Goal: Task Accomplishment & Management: Use online tool/utility

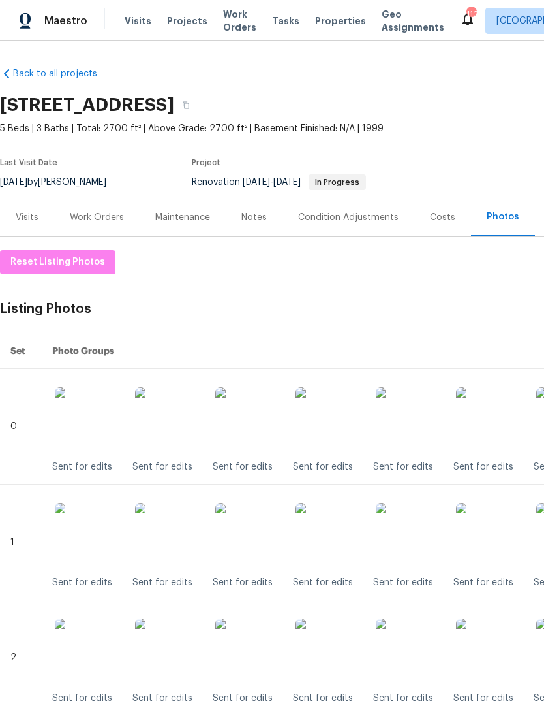
click at [112, 221] on div "Work Orders" at bounding box center [97, 217] width 54 height 13
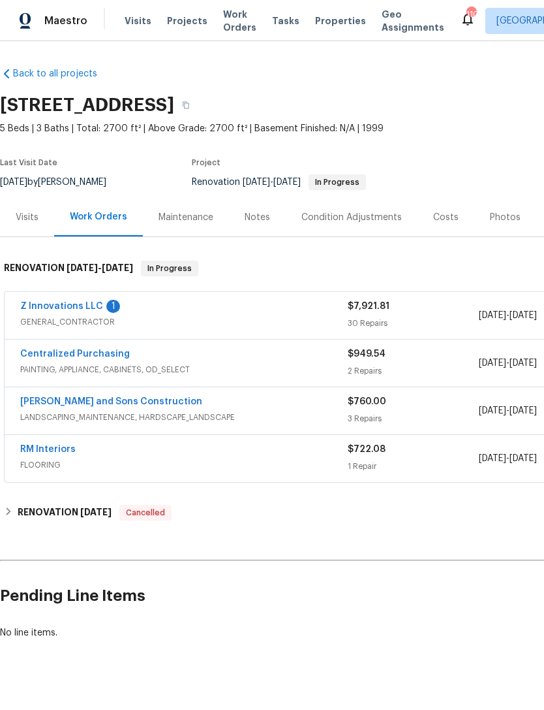
click at [63, 310] on link "Z Innovations LLC" at bounding box center [61, 306] width 83 height 9
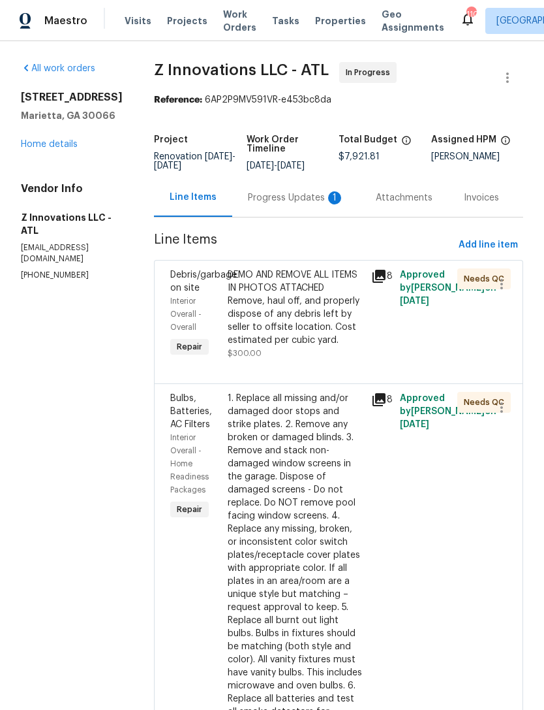
click at [288, 202] on div "Progress Updates 1" at bounding box center [296, 197] width 97 height 13
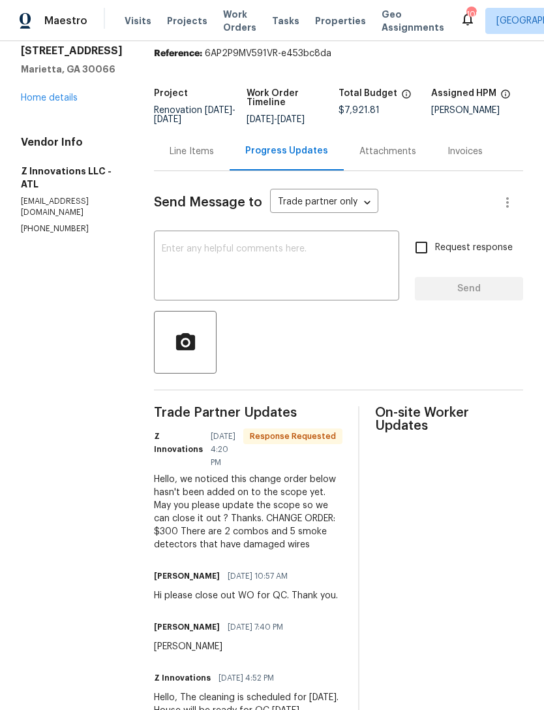
scroll to position [48, 0]
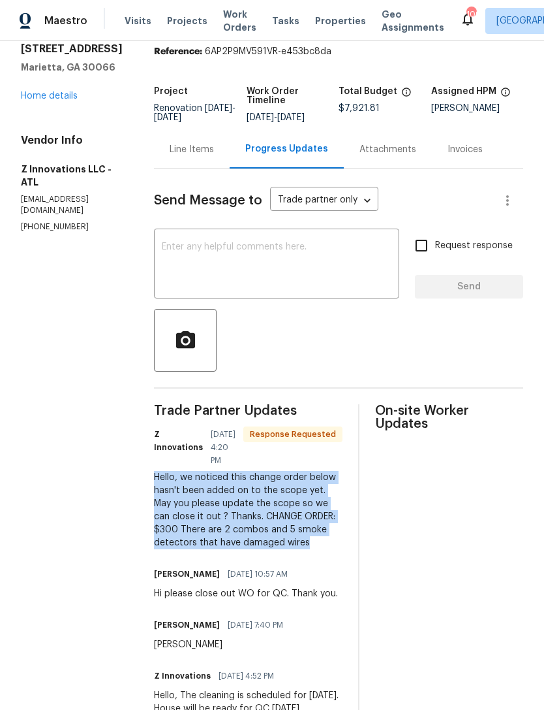
copy div "Hello, we noticed this change order below hasn't been added on to the scope yet…"
click at [38, 93] on link "Home details" at bounding box center [49, 95] width 57 height 9
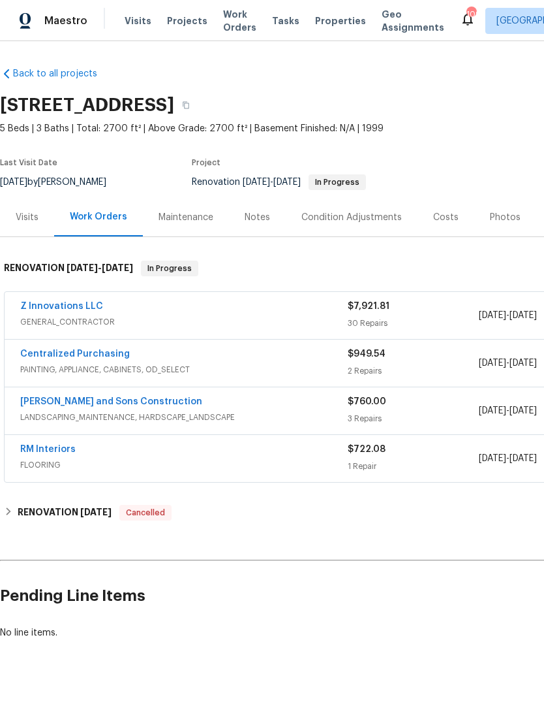
click at [69, 309] on link "Z Innovations LLC" at bounding box center [61, 306] width 83 height 9
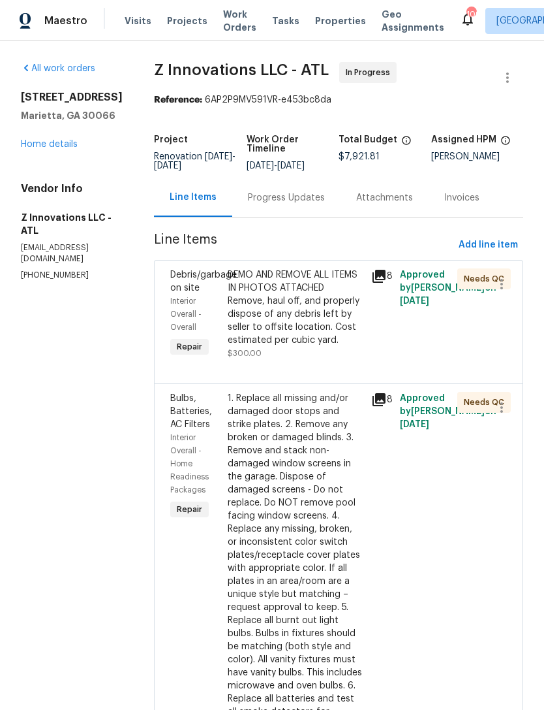
click at [302, 197] on div "Progress Updates" at bounding box center [286, 197] width 77 height 13
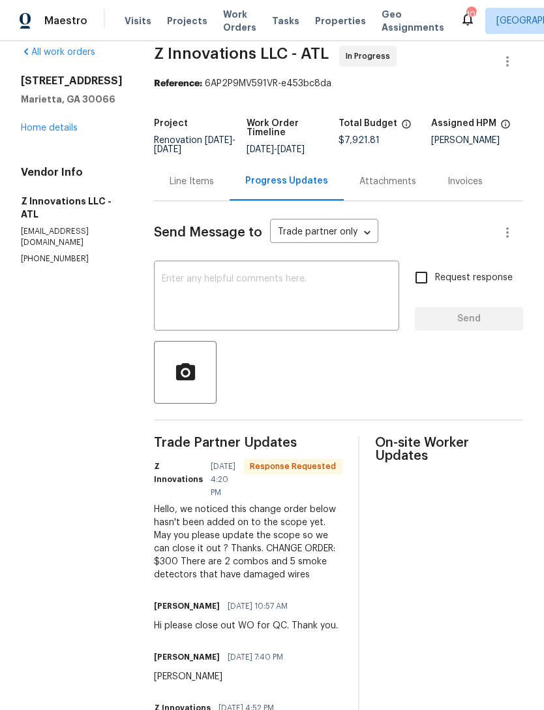
scroll to position [14, 0]
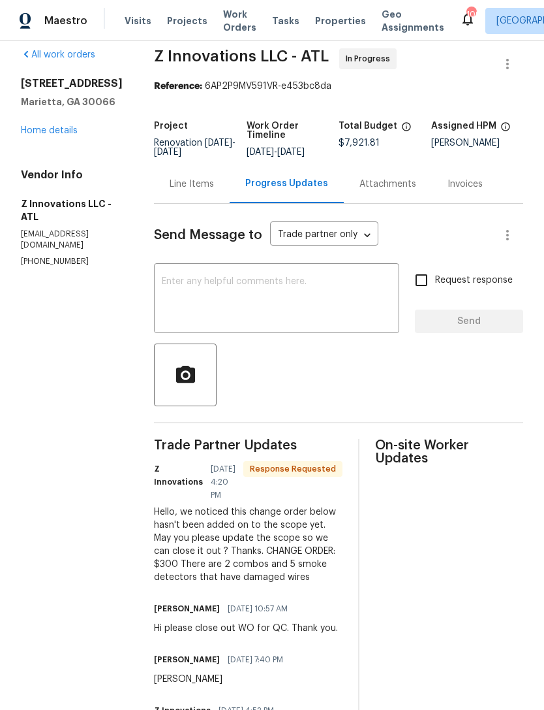
click at [185, 187] on div "Line Items" at bounding box center [192, 184] width 44 height 13
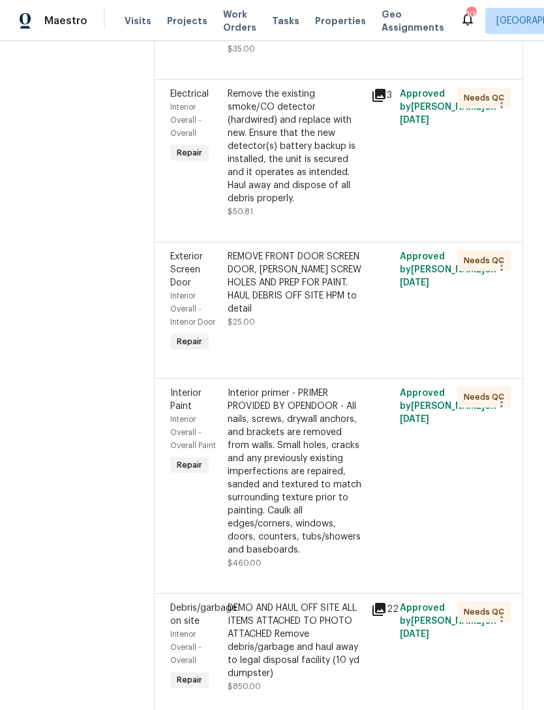
scroll to position [2646, 0]
click at [181, 91] on div "Electrical Interior Overall - Overall Repair" at bounding box center [194, 153] width 57 height 138
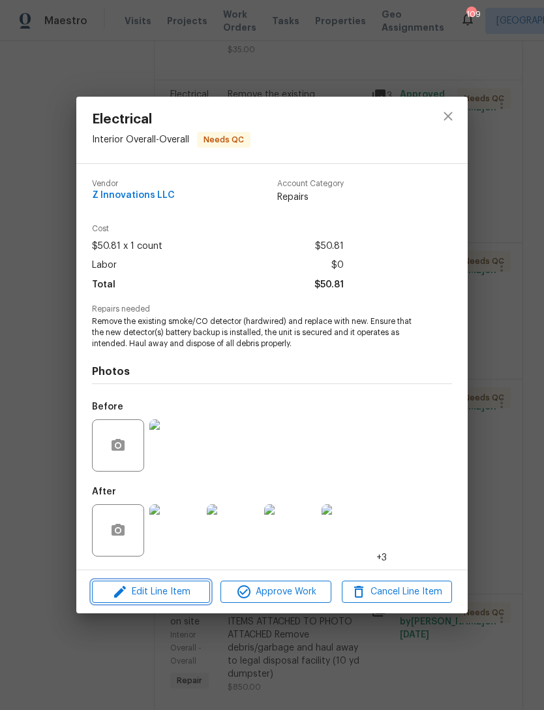
click at [173, 587] on span "Edit Line Item" at bounding box center [151, 592] width 110 height 16
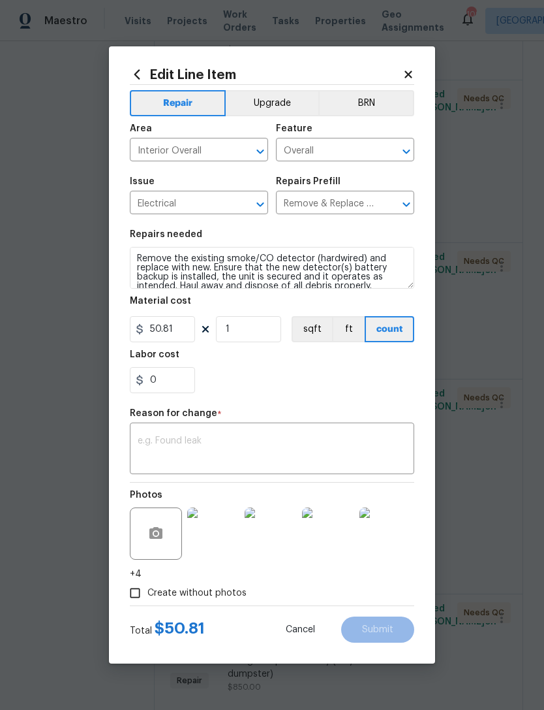
click at [212, 452] on textarea at bounding box center [272, 449] width 269 height 27
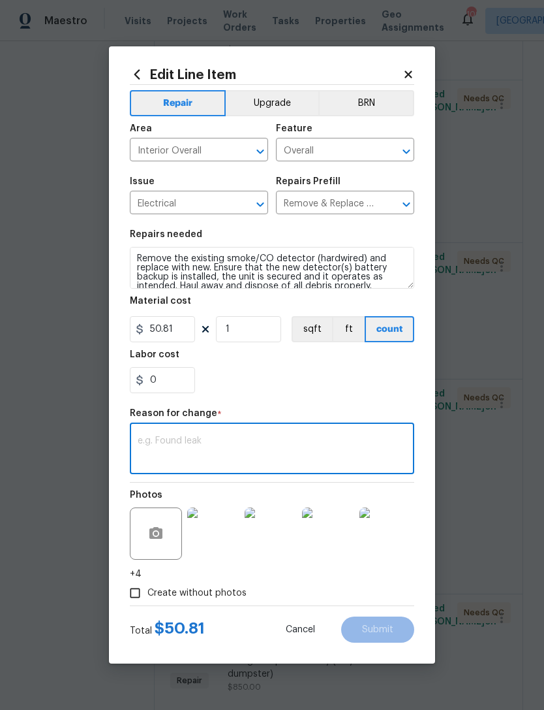
click at [208, 450] on textarea at bounding box center [272, 449] width 269 height 27
paste textarea "Hello, we noticed this change order below hasn't been added on to the scope yet…"
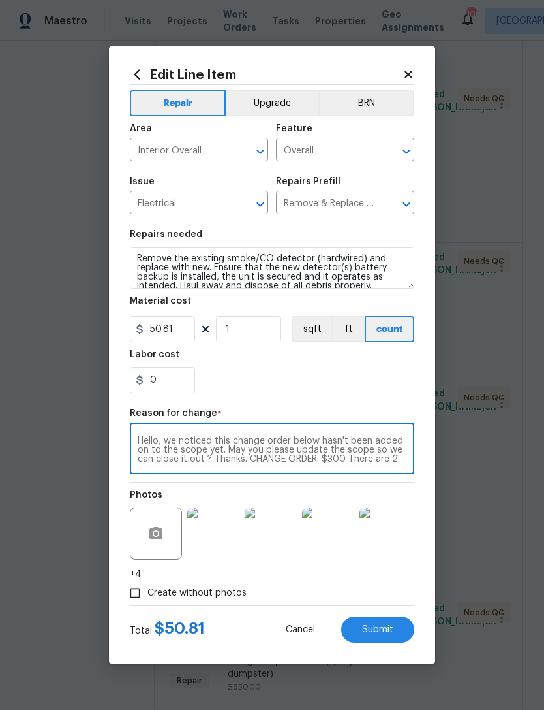
scroll to position [0, 0]
type textarea "Hello, we noticed this change order below hasn't been added on to the scope yet…"
click at [178, 333] on input "50.81" at bounding box center [162, 329] width 65 height 26
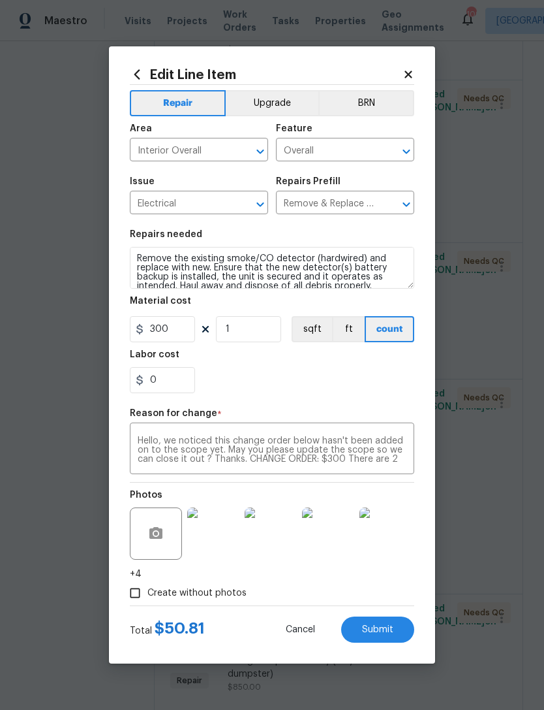
click at [286, 373] on div "0" at bounding box center [272, 380] width 285 height 26
click at [185, 339] on input "300" at bounding box center [162, 329] width 65 height 26
type input "50"
click at [246, 334] on input "1" at bounding box center [248, 329] width 65 height 26
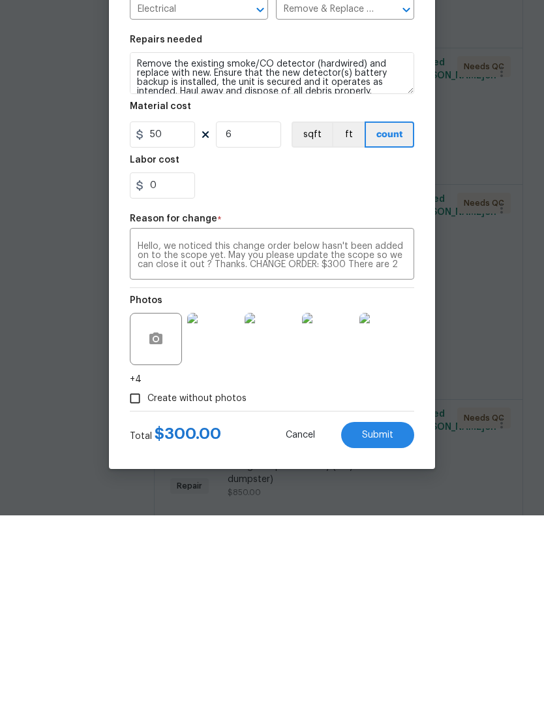
click at [375, 625] on span "Submit" at bounding box center [377, 630] width 31 height 10
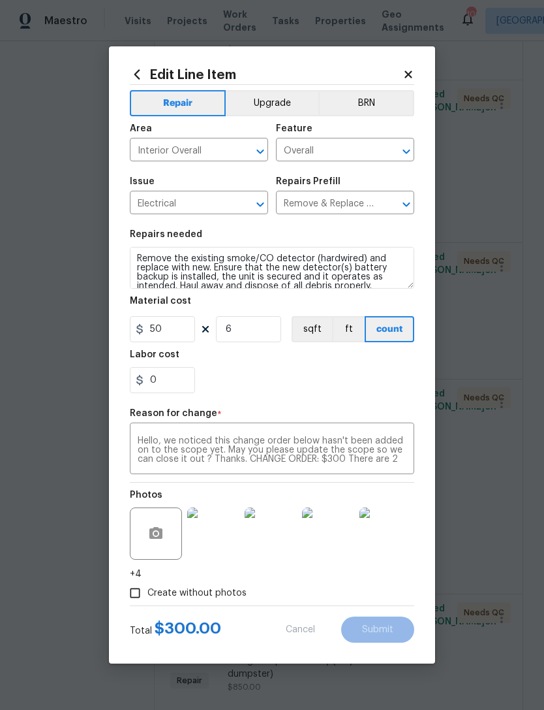
type input "1"
type input "50.81"
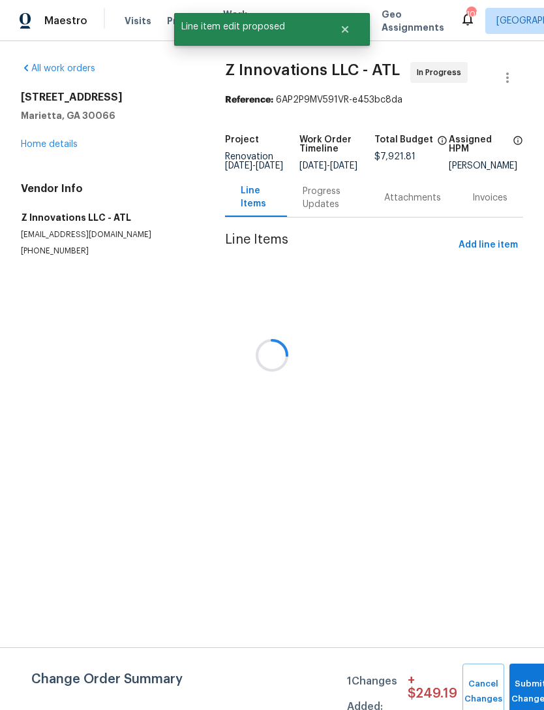
scroll to position [0, 0]
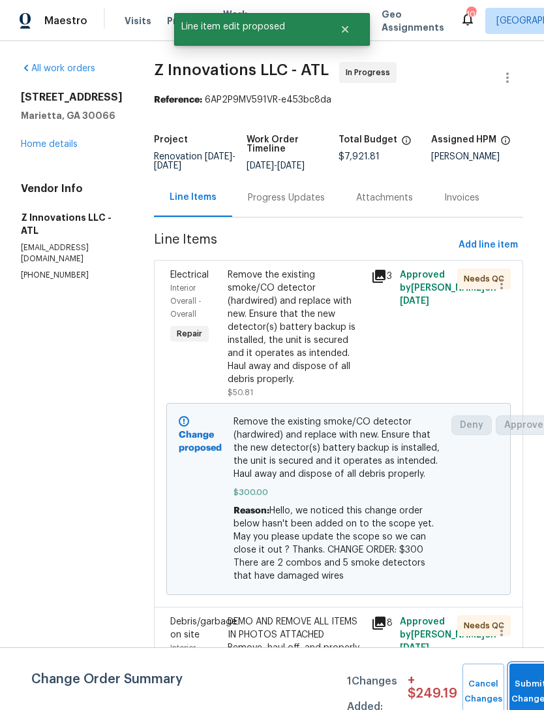
click at [524, 685] on button "Submit Changes" at bounding box center [531, 691] width 42 height 56
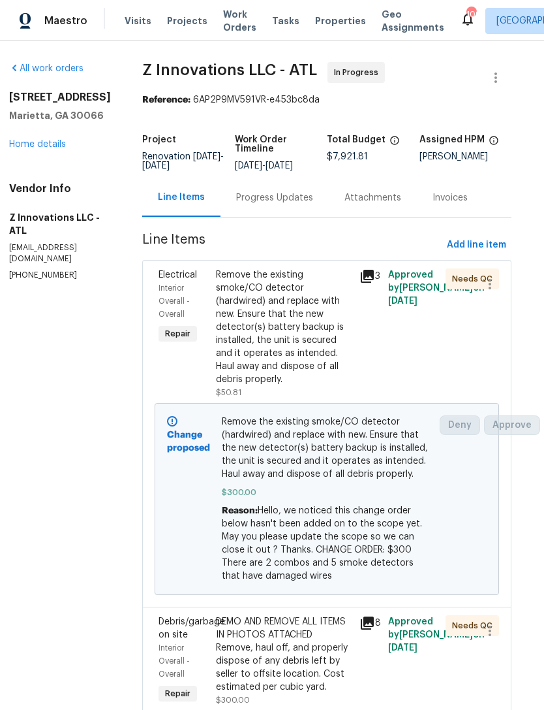
scroll to position [0, 12]
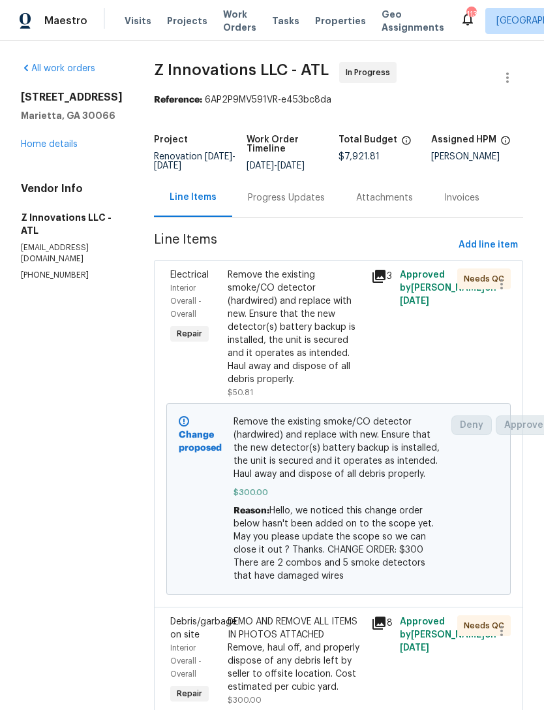
click at [38, 142] on link "Home details" at bounding box center [49, 144] width 57 height 9
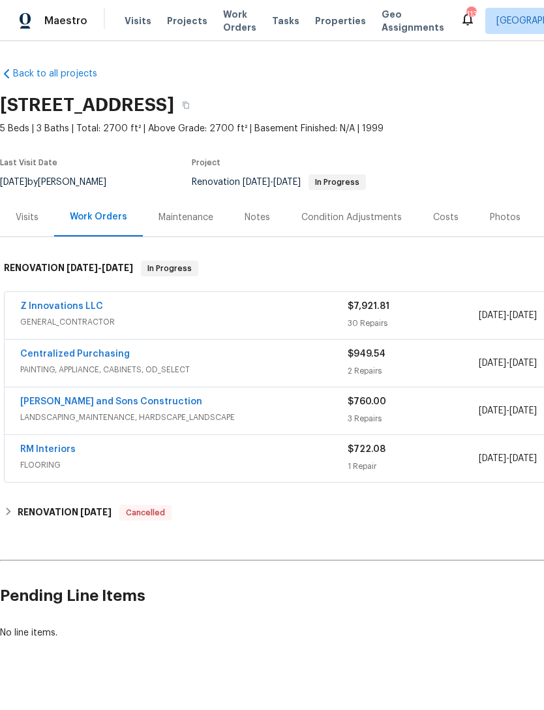
click at [67, 305] on link "Z Innovations LLC" at bounding box center [61, 306] width 83 height 9
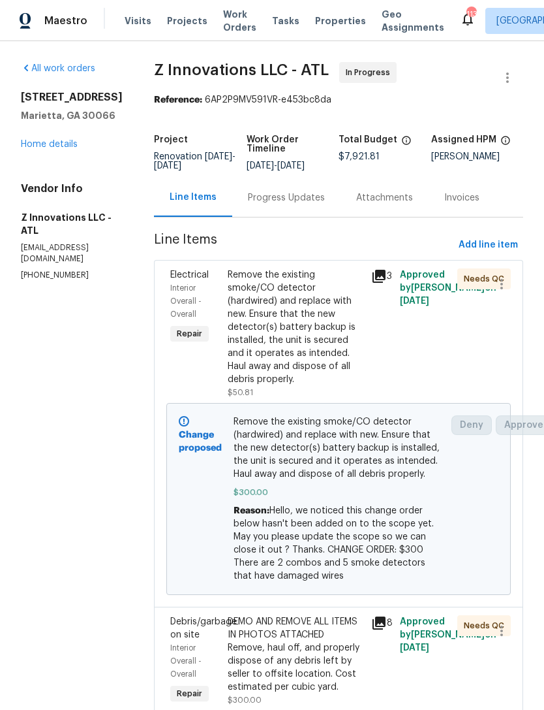
click at [287, 203] on div "Progress Updates" at bounding box center [286, 197] width 77 height 13
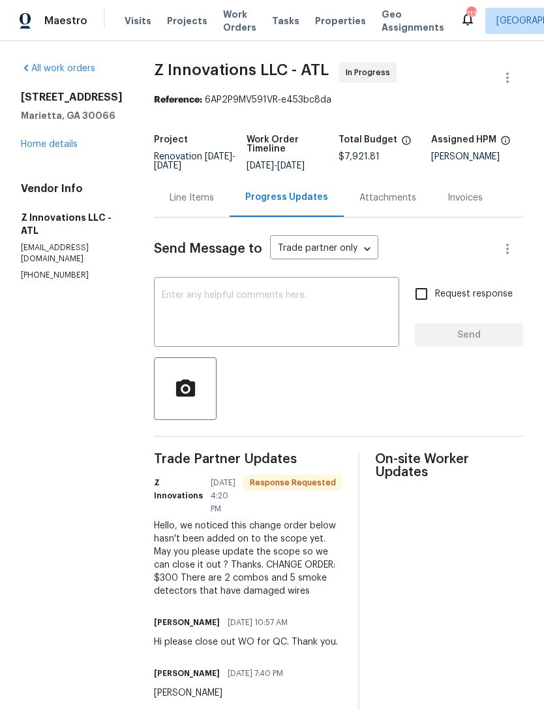
click at [295, 307] on textarea at bounding box center [277, 314] width 230 height 46
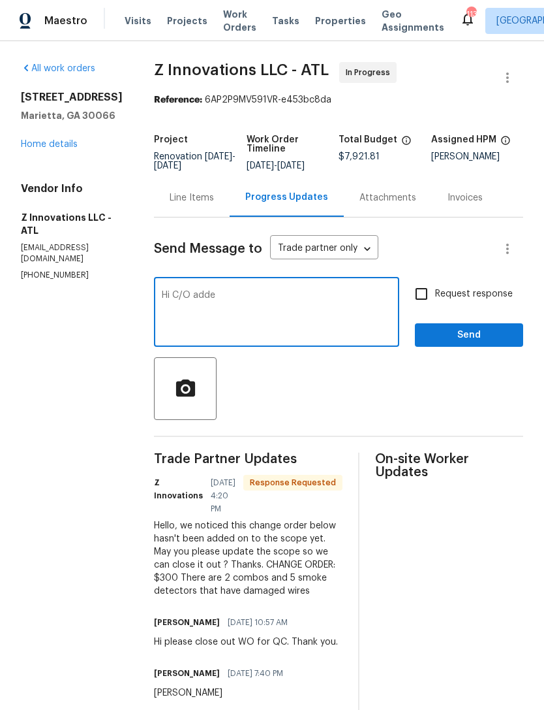
type textarea "Hi C/O added"
click at [44, 145] on link "Home details" at bounding box center [49, 144] width 57 height 9
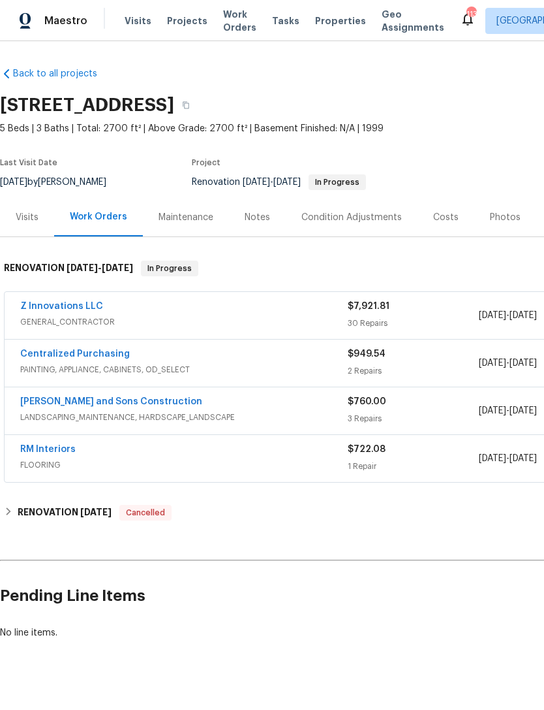
click at [44, 305] on link "Z Innovations LLC" at bounding box center [61, 306] width 83 height 9
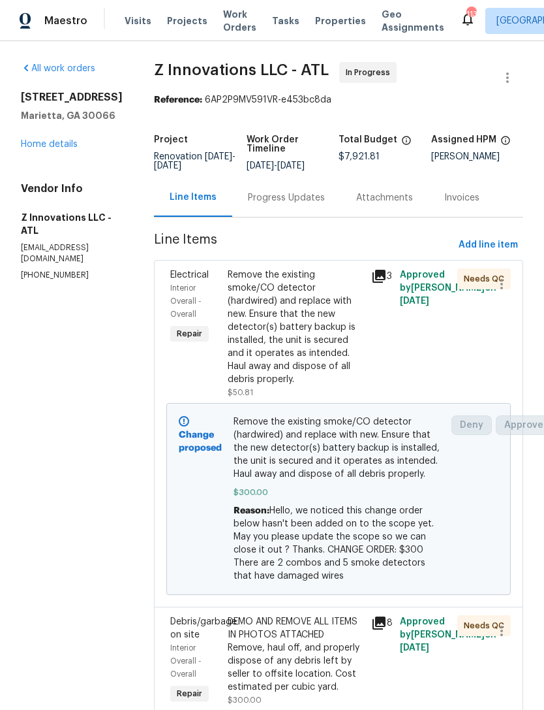
click at [302, 198] on div "Progress Updates" at bounding box center [286, 197] width 77 height 13
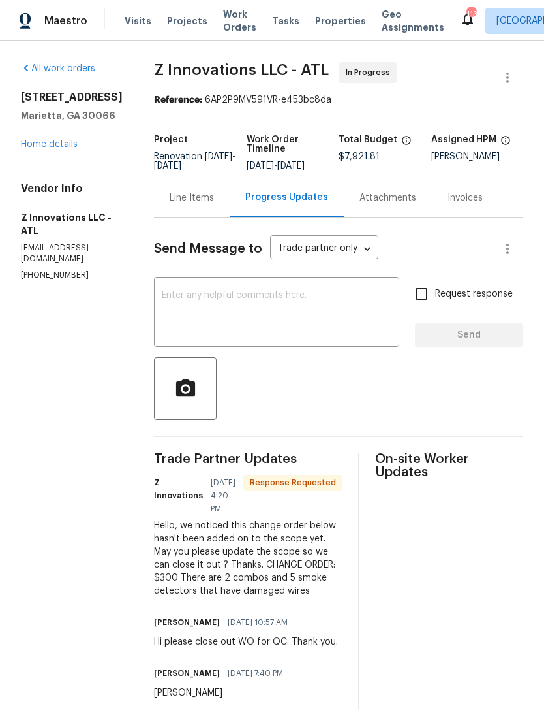
click at [285, 300] on textarea at bounding box center [277, 314] width 230 height 46
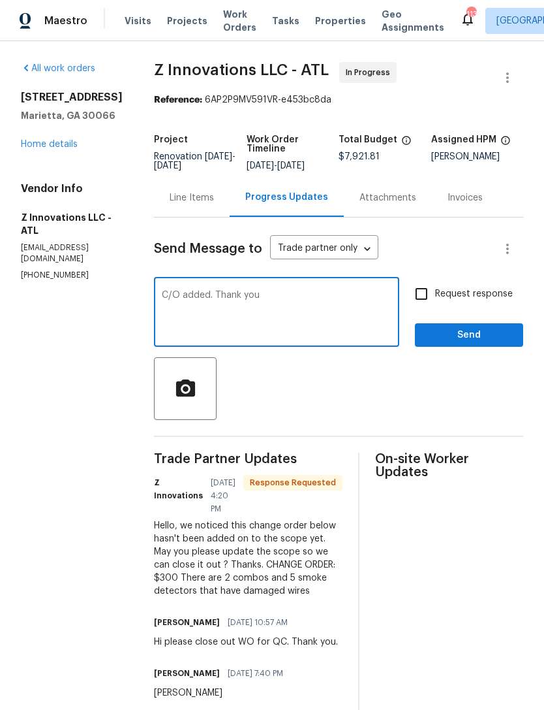
type textarea "C/O added. Thank you"
click at [420, 293] on input "Request response" at bounding box center [421, 293] width 27 height 27
checkbox input "true"
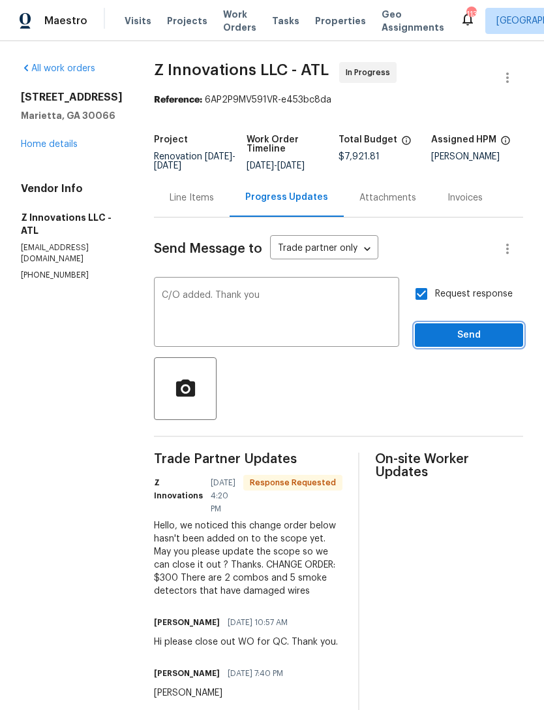
click at [467, 333] on span "Send" at bounding box center [469, 335] width 87 height 16
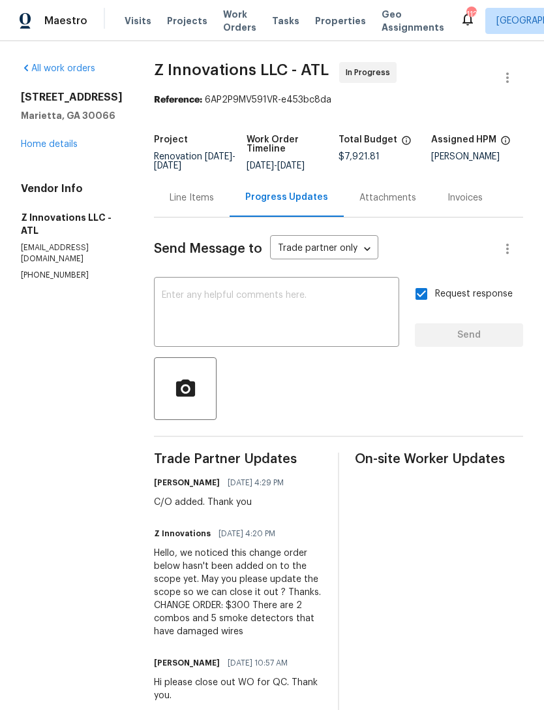
click at [45, 136] on div "180 Parkstone Way Marietta, GA 30066 Home details" at bounding box center [72, 121] width 102 height 60
click at [39, 142] on link "Home details" at bounding box center [49, 144] width 57 height 9
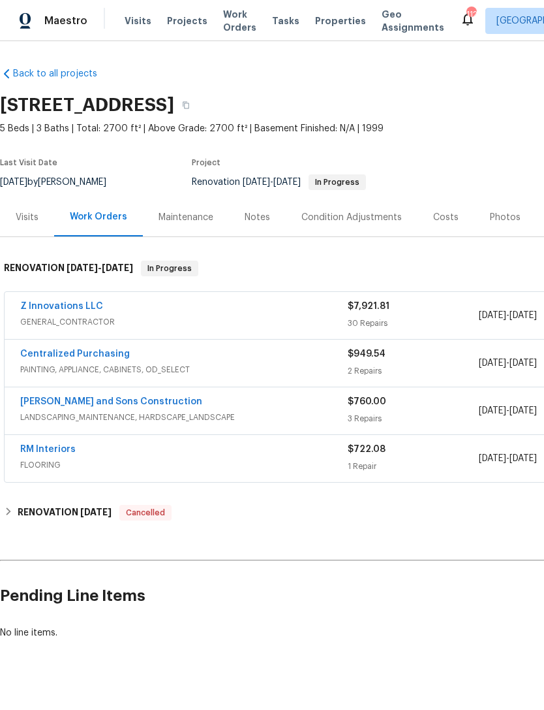
click at [46, 308] on link "Z Innovations LLC" at bounding box center [61, 306] width 83 height 9
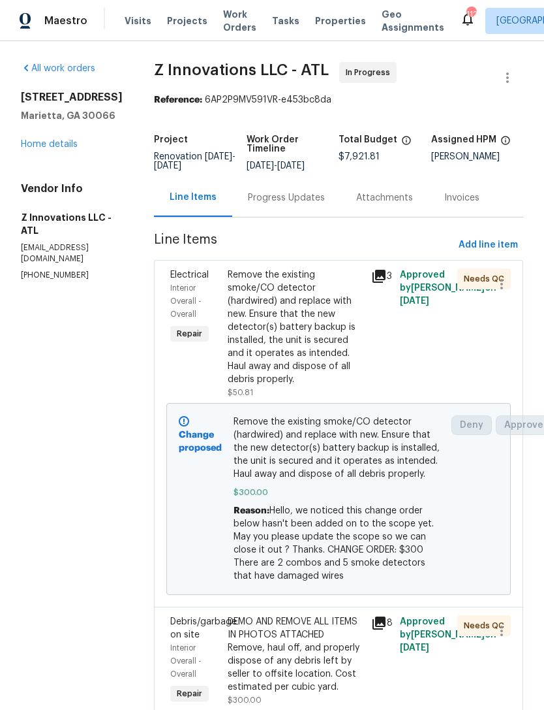
click at [283, 195] on div "Progress Updates" at bounding box center [286, 197] width 77 height 13
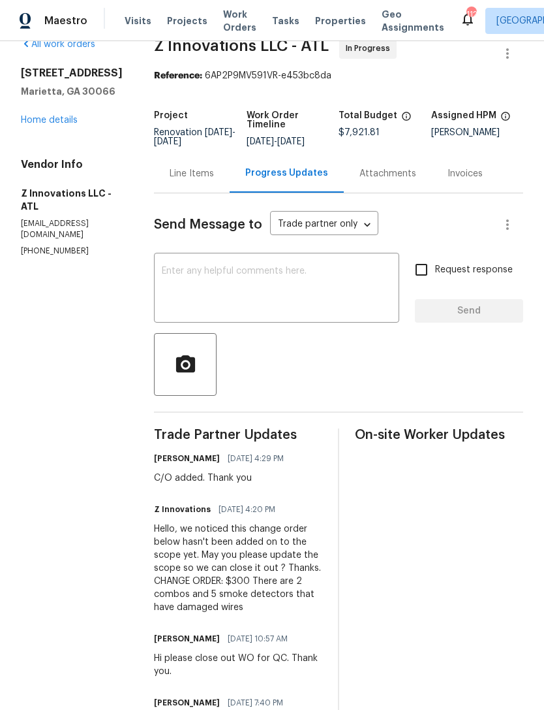
scroll to position [24, 0]
click at [39, 116] on link "Home details" at bounding box center [49, 120] width 57 height 9
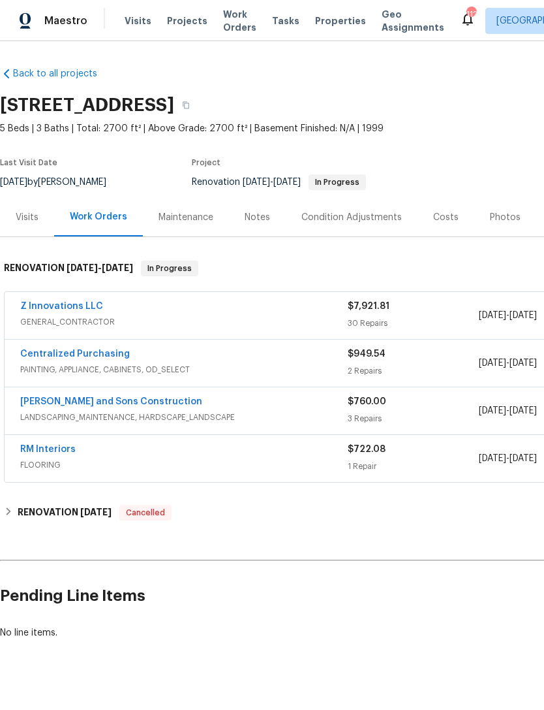
click at [49, 309] on link "Z Innovations LLC" at bounding box center [61, 306] width 83 height 9
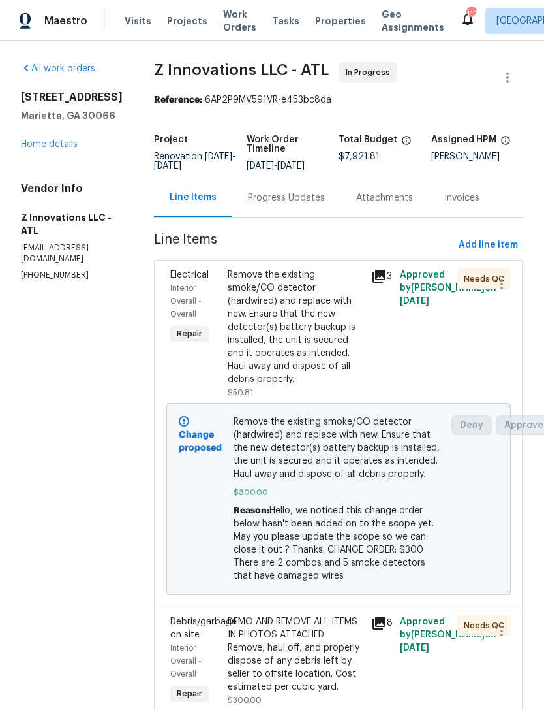
click at [293, 196] on div "Progress Updates" at bounding box center [286, 197] width 77 height 13
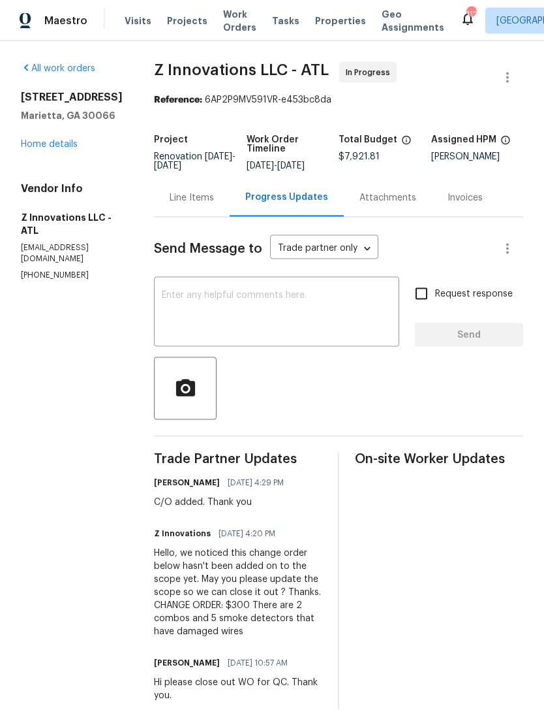
scroll to position [37, 0]
click at [40, 140] on link "Home details" at bounding box center [49, 144] width 57 height 9
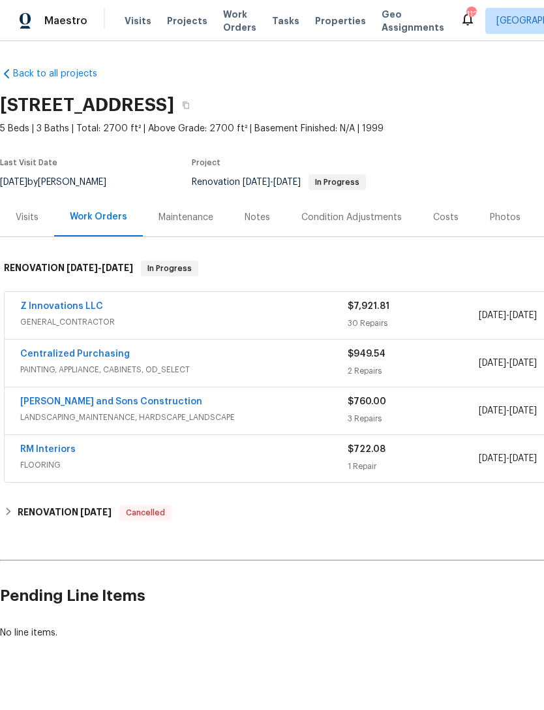
click at [54, 304] on link "Z Innovations LLC" at bounding box center [61, 306] width 83 height 9
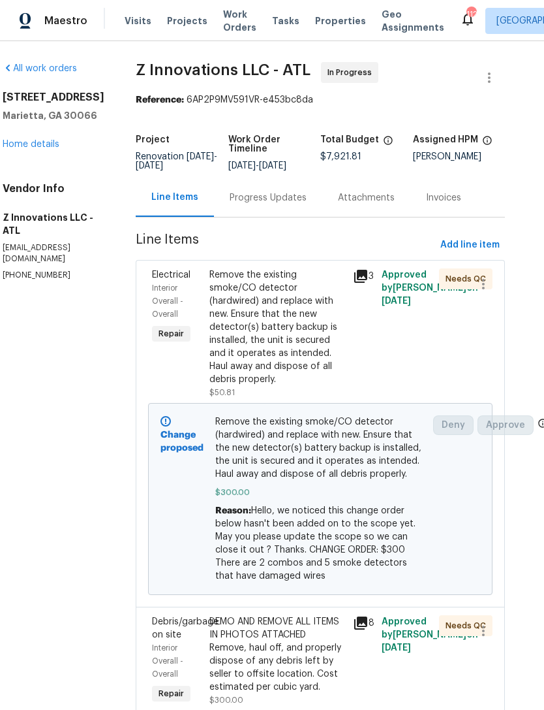
scroll to position [0, 18]
click at [245, 193] on div "Progress Updates" at bounding box center [268, 197] width 77 height 13
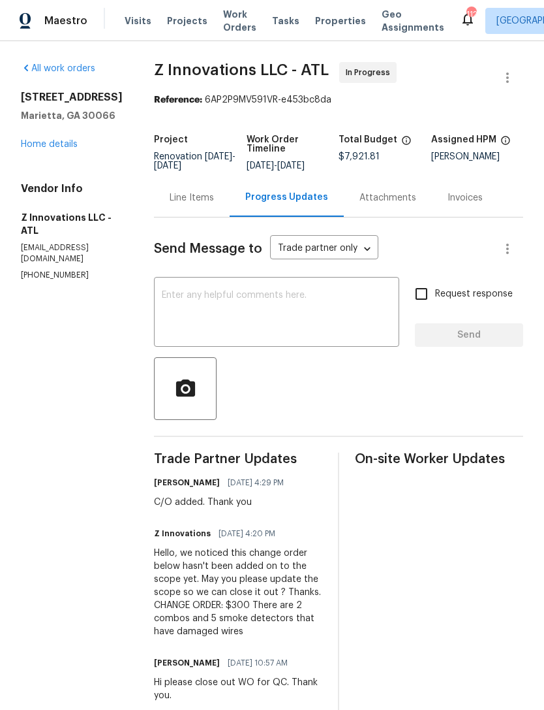
click at [40, 140] on link "Home details" at bounding box center [49, 144] width 57 height 9
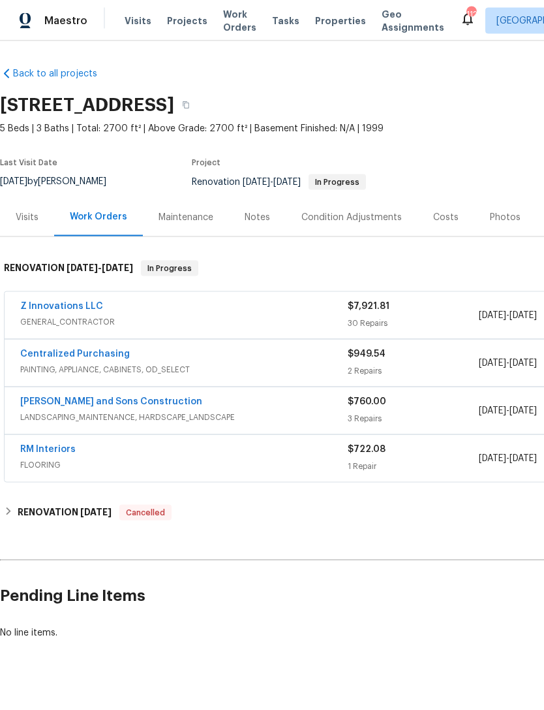
click at [46, 302] on link "Z Innovations LLC" at bounding box center [61, 306] width 83 height 9
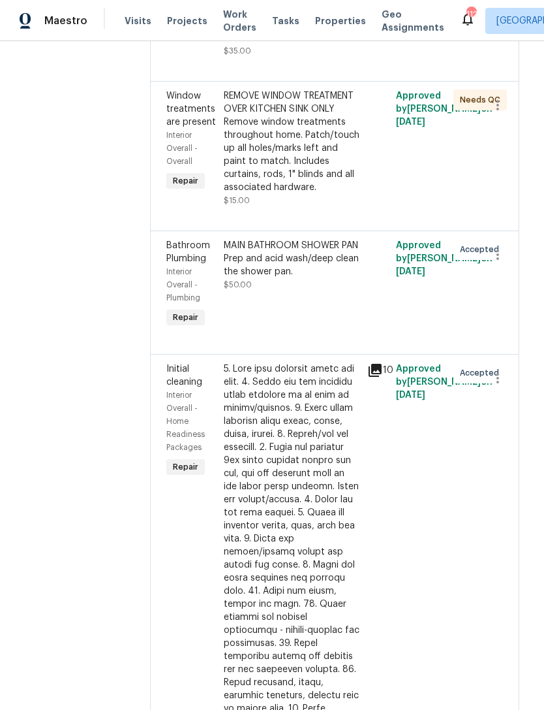
scroll to position [5131, 4]
click at [172, 388] on div "Interior Overall - Home Readiness Packages" at bounding box center [191, 420] width 50 height 65
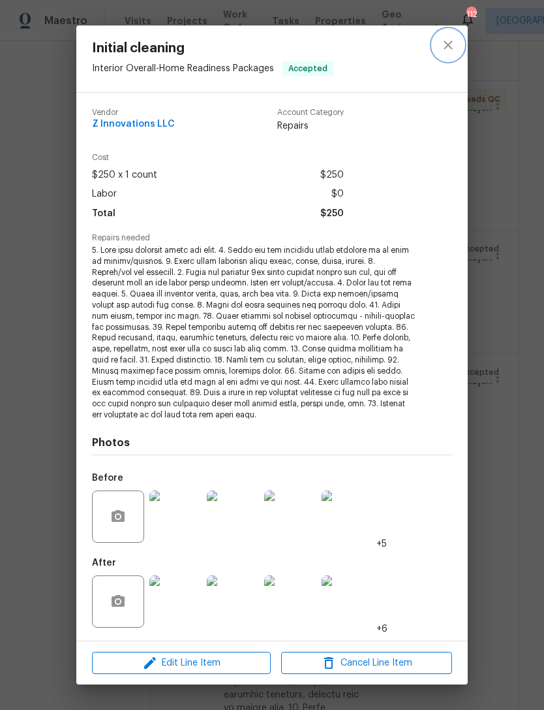
click at [445, 49] on icon "close" at bounding box center [448, 44] width 8 height 8
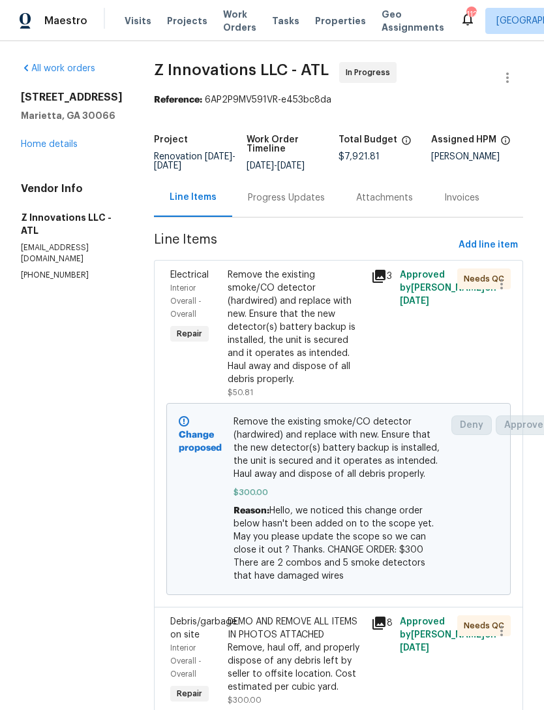
scroll to position [0, 0]
click at [47, 145] on link "Home details" at bounding box center [49, 144] width 57 height 9
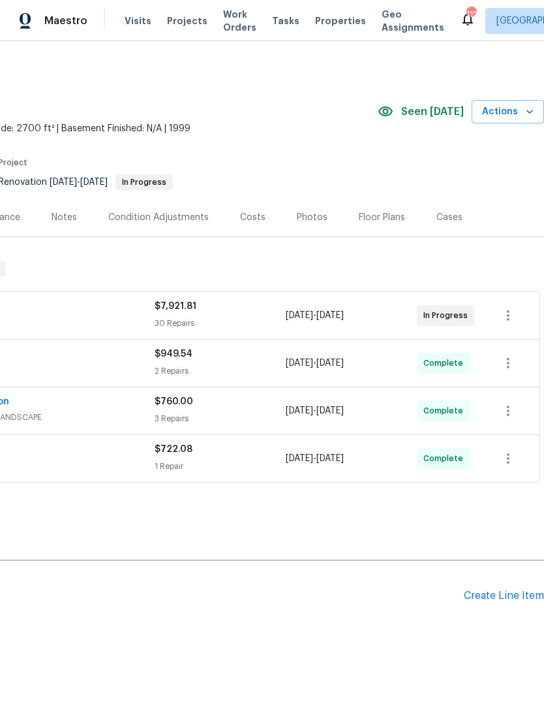
scroll to position [0, 193]
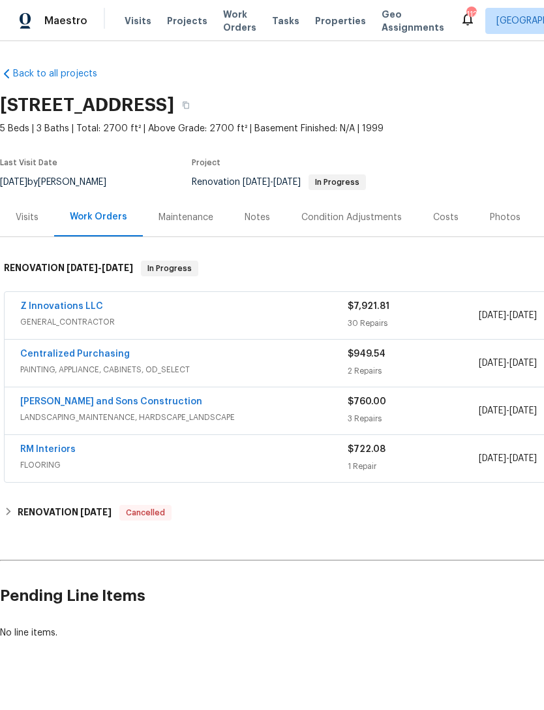
click at [74, 309] on link "Z Innovations LLC" at bounding box center [61, 306] width 83 height 9
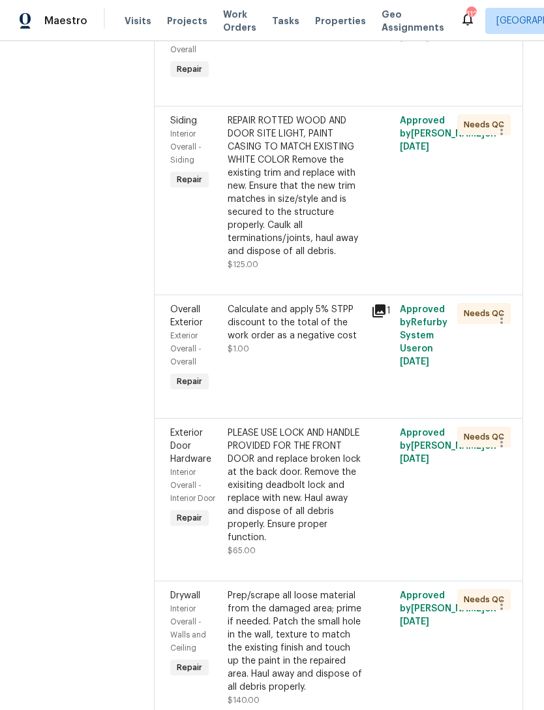
scroll to position [3820, 0]
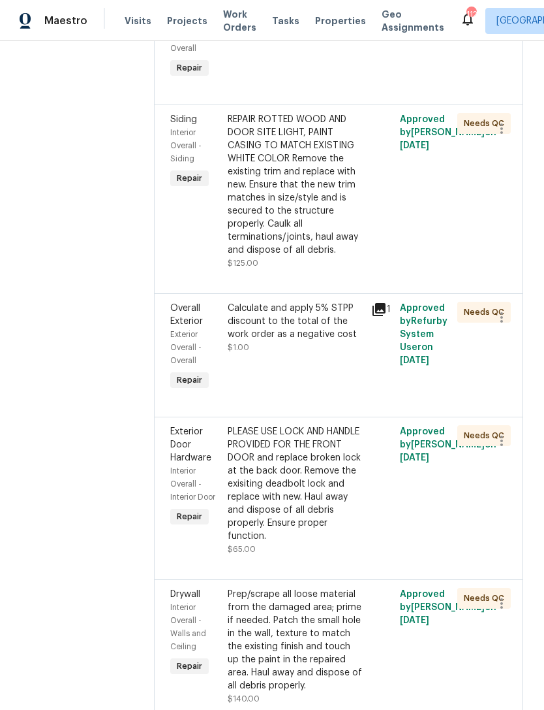
click at [182, 304] on span "Overall Exterior" at bounding box center [186, 315] width 33 height 22
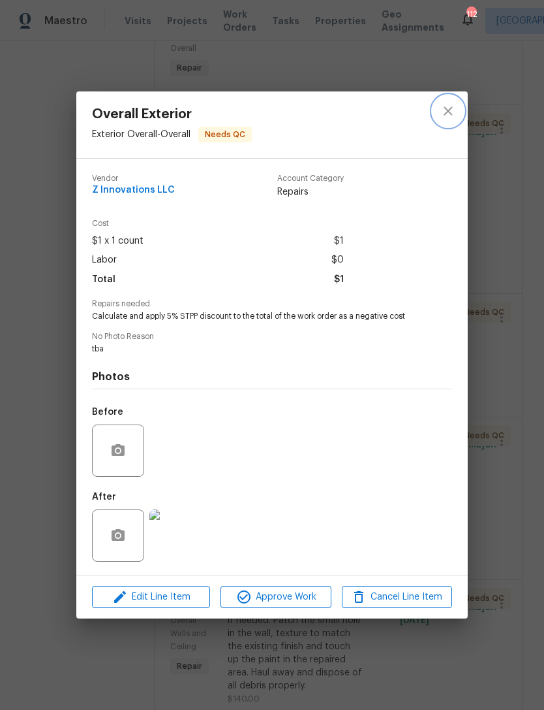
click at [455, 110] on icon "close" at bounding box center [449, 111] width 16 height 16
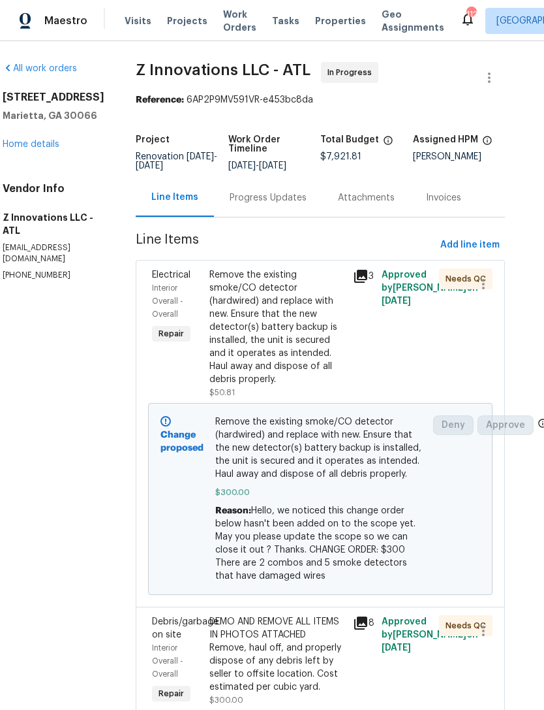
scroll to position [0, 18]
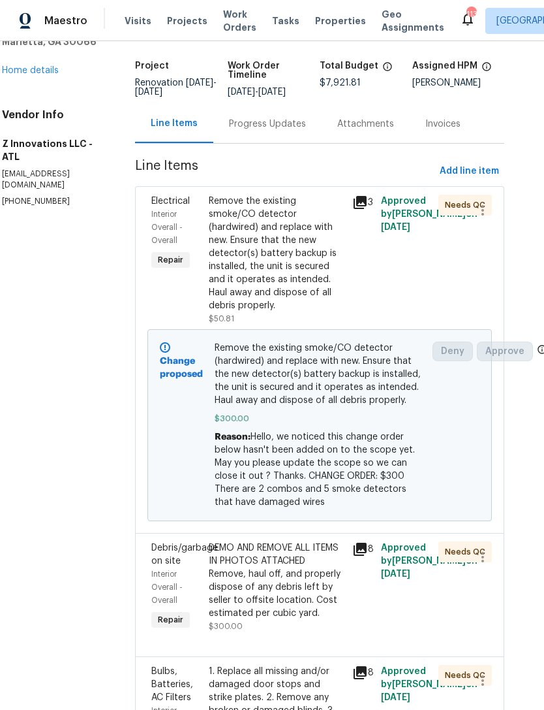
scroll to position [74, 18]
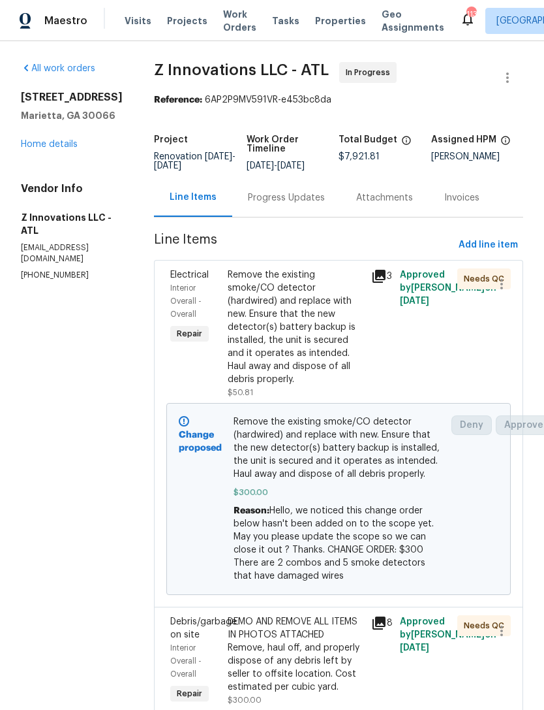
click at [56, 145] on link "Home details" at bounding box center [49, 144] width 57 height 9
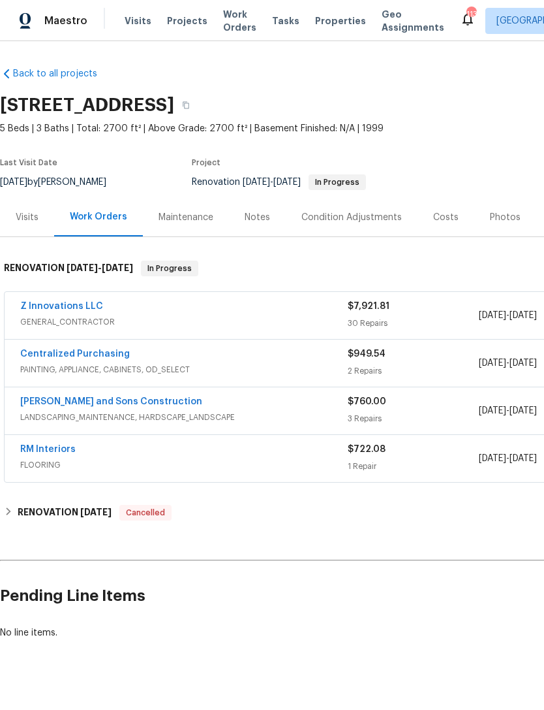
click at [63, 309] on link "Z Innovations LLC" at bounding box center [61, 306] width 83 height 9
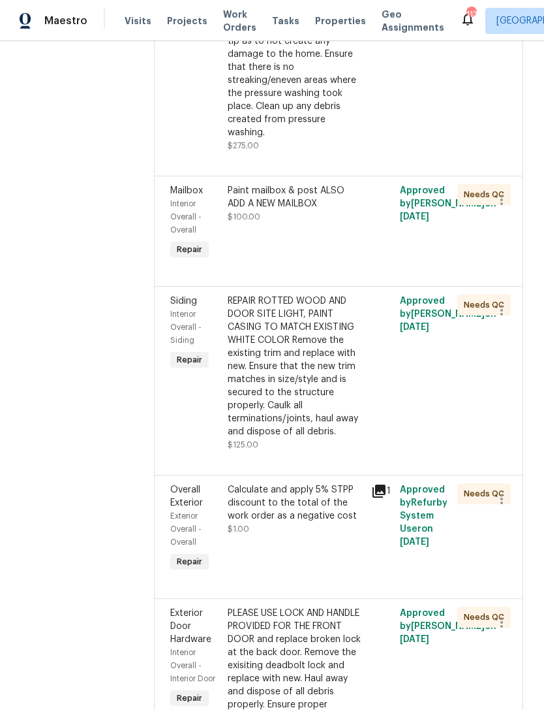
scroll to position [3639, 0]
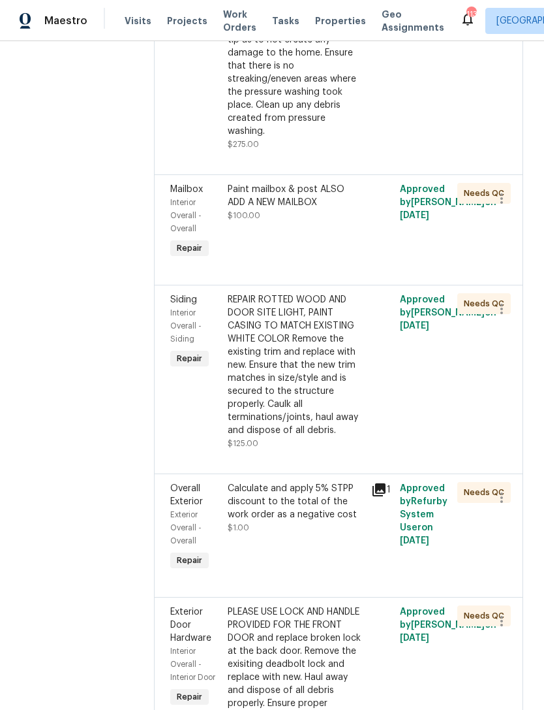
click at [186, 484] on span "Overall Exterior" at bounding box center [186, 495] width 33 height 22
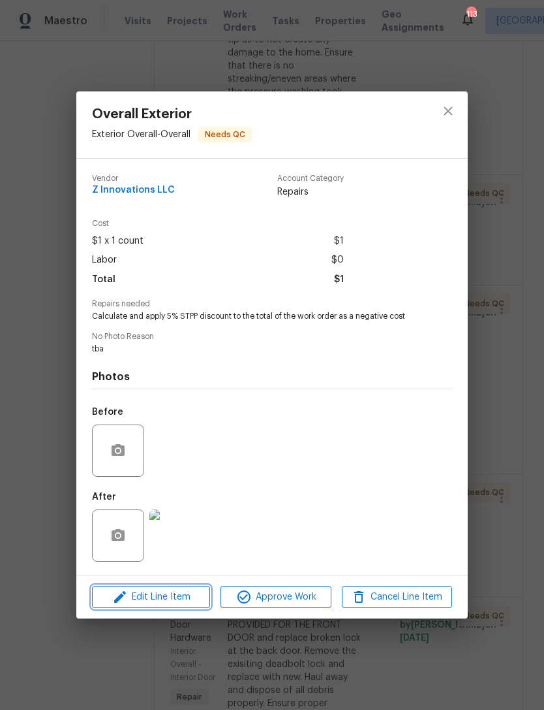
click at [181, 601] on span "Edit Line Item" at bounding box center [151, 597] width 110 height 16
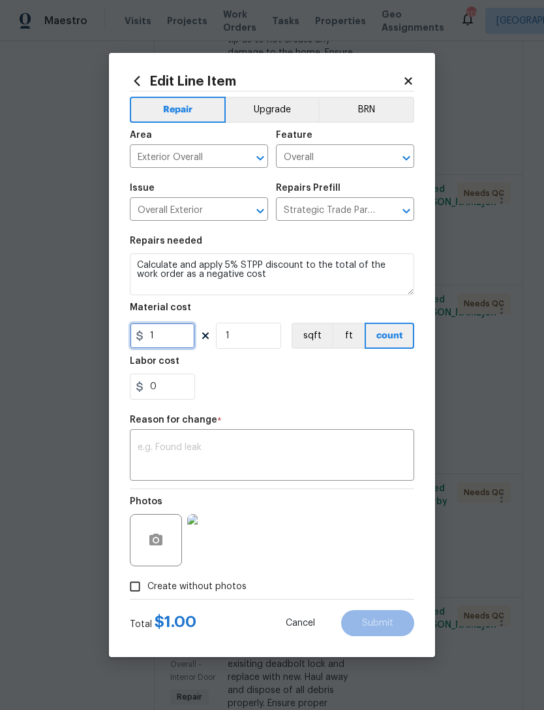
click at [157, 333] on input "1" at bounding box center [162, 335] width 65 height 26
click at [176, 336] on input "-408" at bounding box center [162, 335] width 65 height 26
type input "-408.55"
click at [358, 399] on div "0" at bounding box center [272, 386] width 285 height 26
click at [155, 452] on textarea at bounding box center [272, 456] width 269 height 27
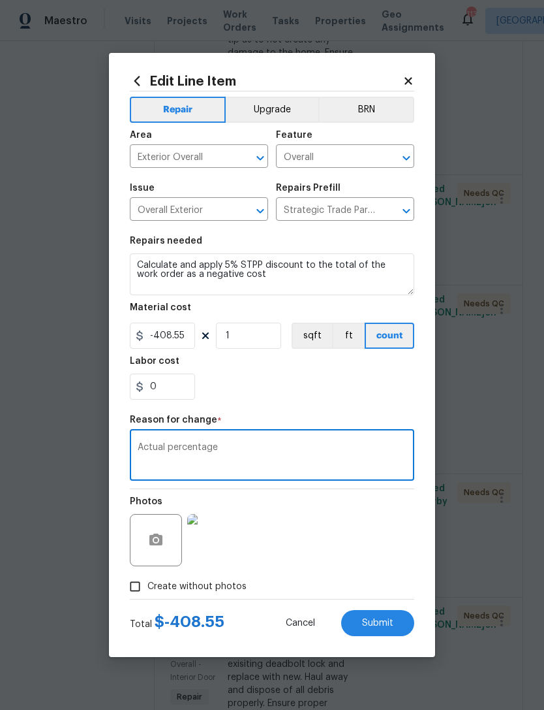
type textarea "Actual percentage"
click at [341, 388] on div "0" at bounding box center [272, 386] width 285 height 26
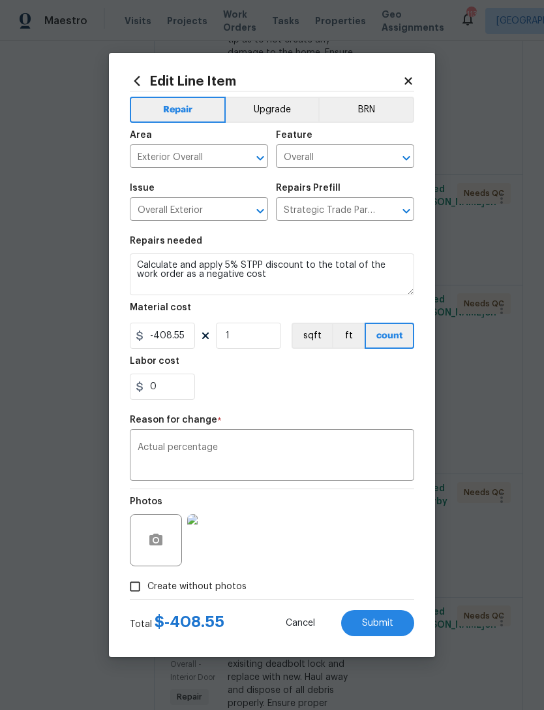
click at [377, 623] on span "Submit" at bounding box center [377, 623] width 31 height 10
type input "1"
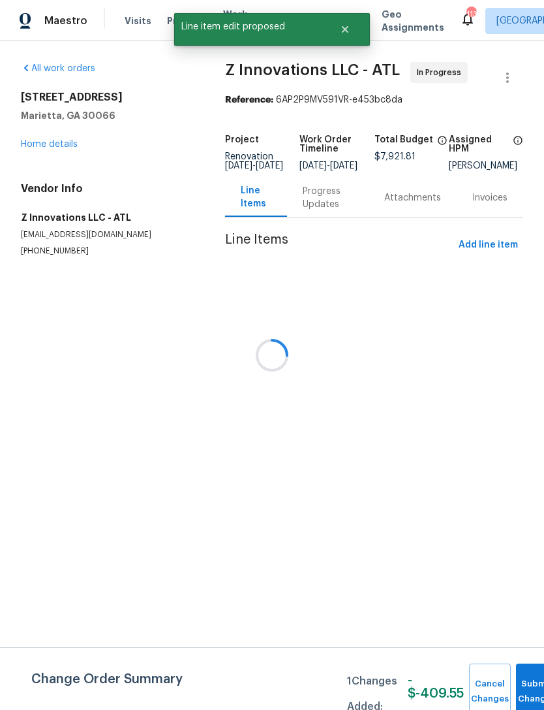
scroll to position [0, 0]
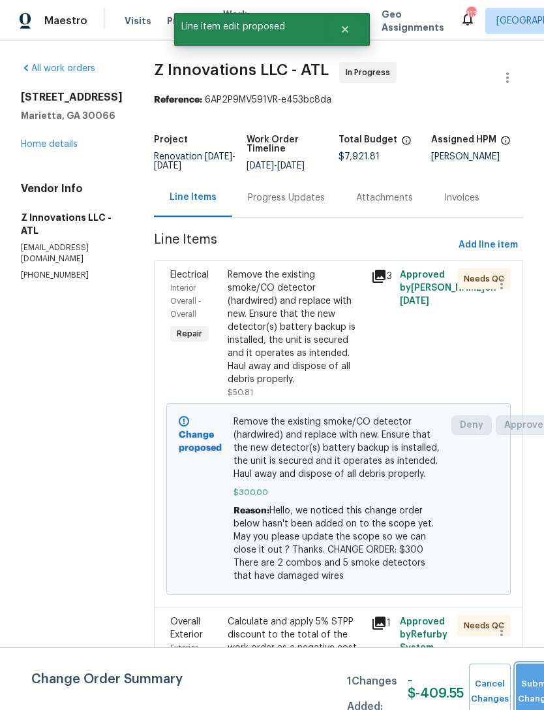
click at [531, 676] on button "Submit Changes" at bounding box center [537, 691] width 42 height 56
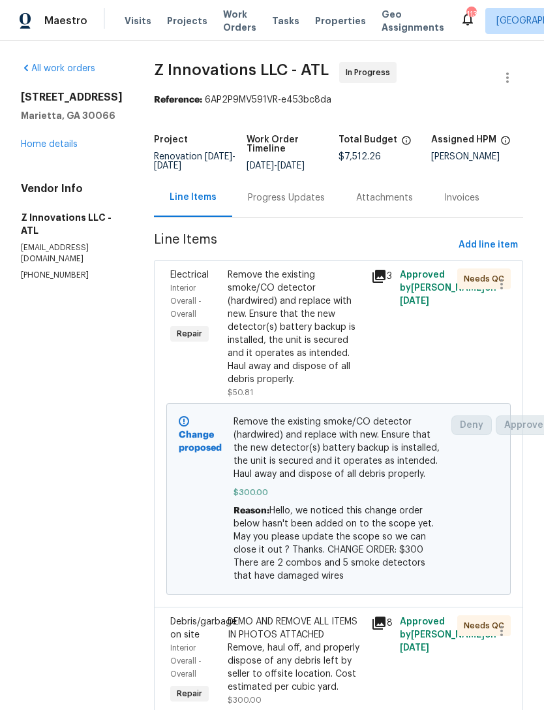
click at [46, 136] on div "[STREET_ADDRESS] Home details" at bounding box center [72, 121] width 102 height 60
click at [45, 140] on link "Home details" at bounding box center [49, 144] width 57 height 9
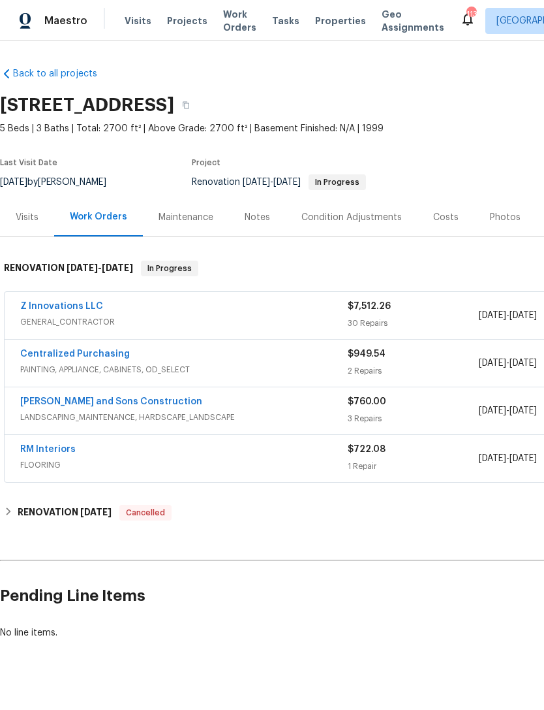
click at [54, 308] on link "Z Innovations LLC" at bounding box center [61, 306] width 83 height 9
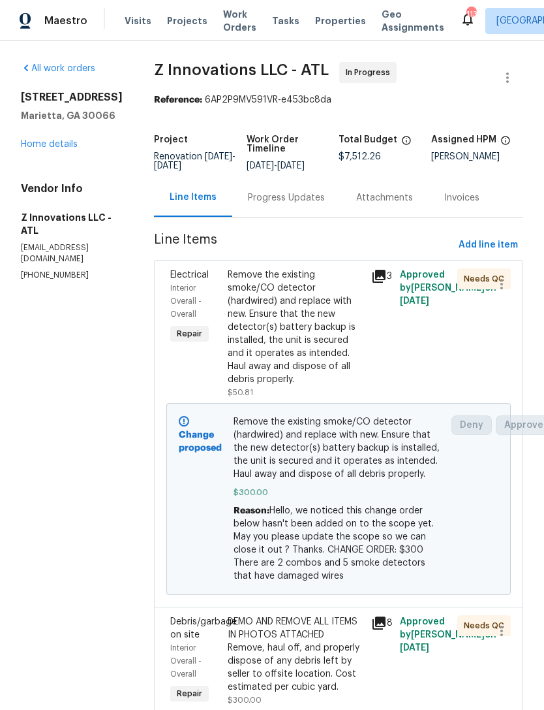
click at [303, 206] on div "Progress Updates" at bounding box center [286, 197] width 108 height 39
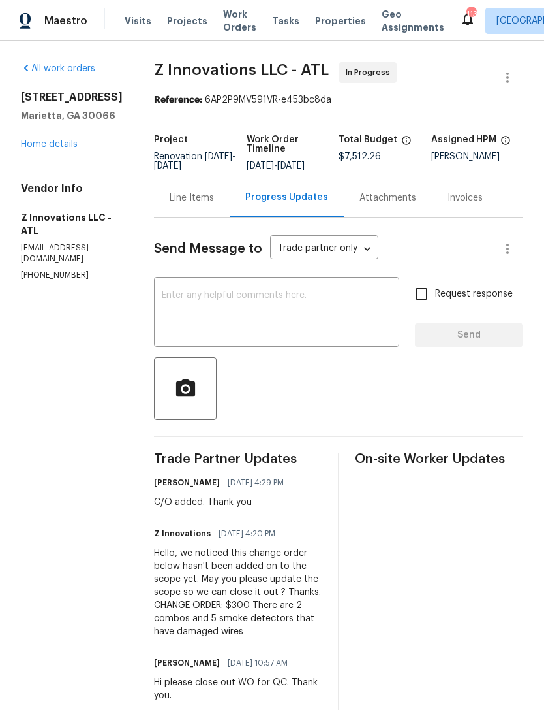
click at [50, 141] on link "Home details" at bounding box center [49, 144] width 57 height 9
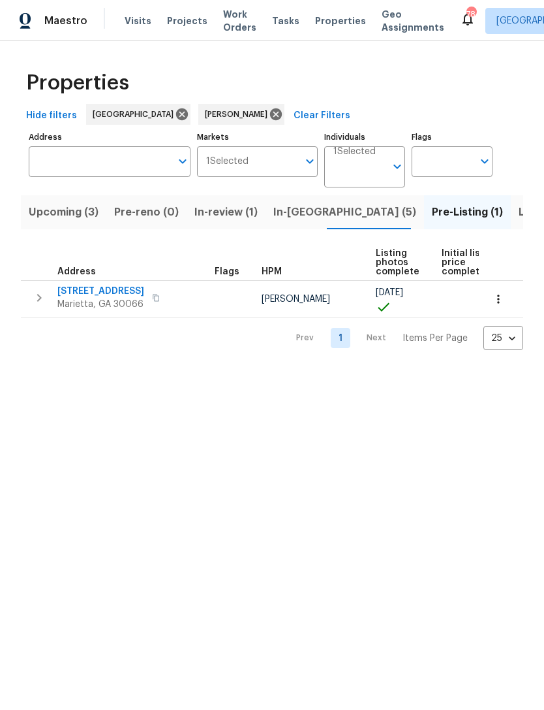
click at [82, 286] on span "692 Suholden Cir" at bounding box center [100, 291] width 87 height 13
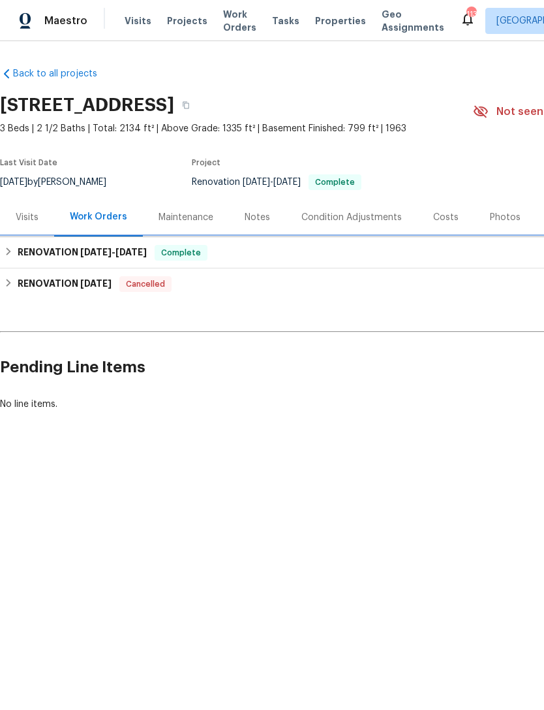
click at [62, 254] on h6 "RENOVATION [DATE] - [DATE]" at bounding box center [82, 253] width 129 height 16
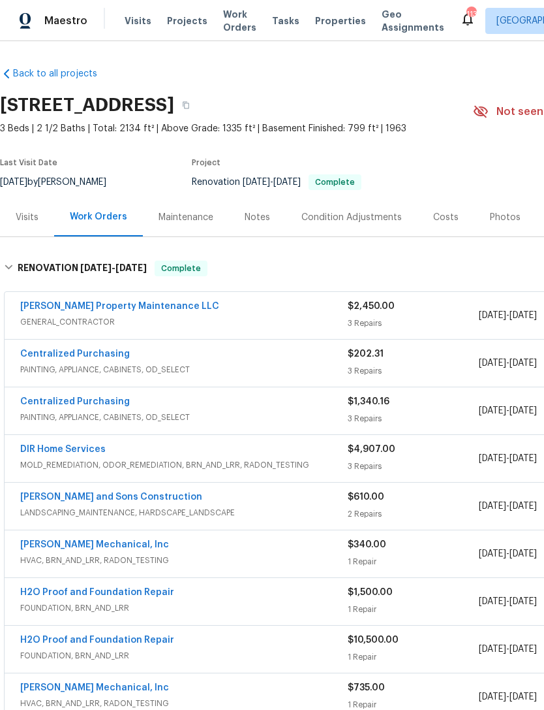
click at [445, 223] on div "Costs" at bounding box center [445, 217] width 25 height 13
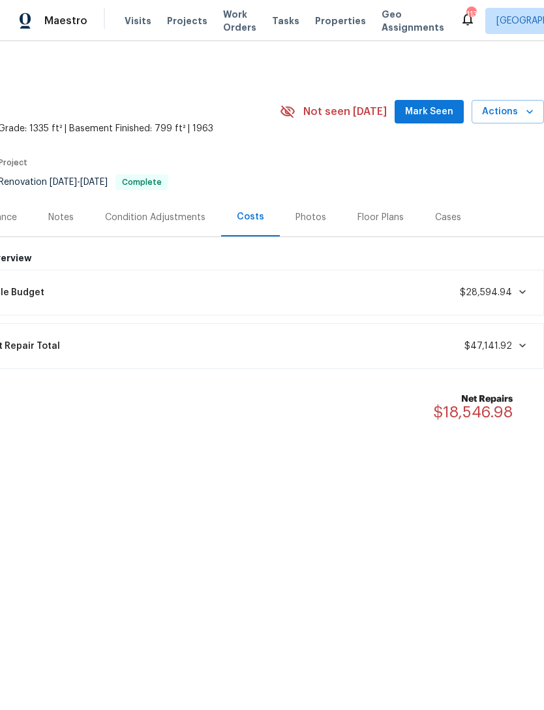
scroll to position [0, 193]
click at [315, 217] on div "Photos" at bounding box center [311, 217] width 31 height 13
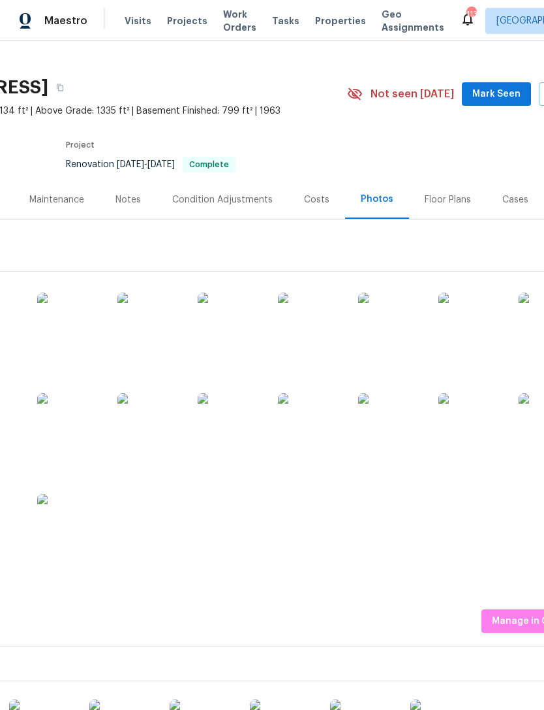
scroll to position [18, 125]
click at [490, 456] on img at bounding box center [471, 425] width 65 height 65
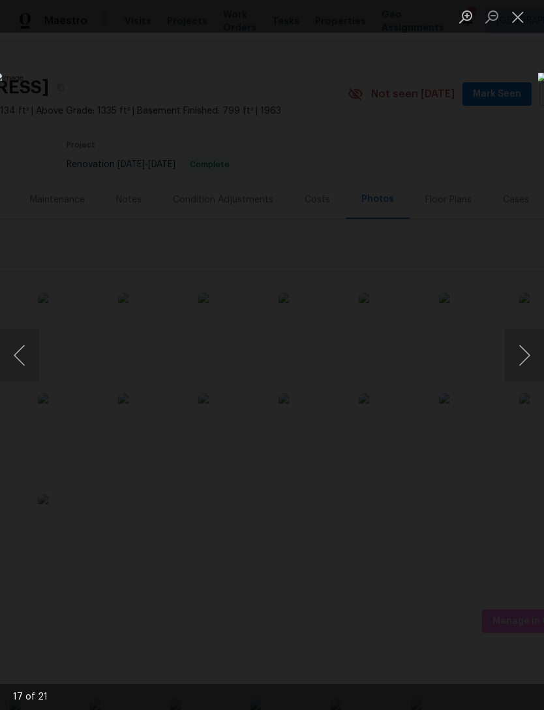
click at [514, 17] on button "Close lightbox" at bounding box center [518, 16] width 26 height 23
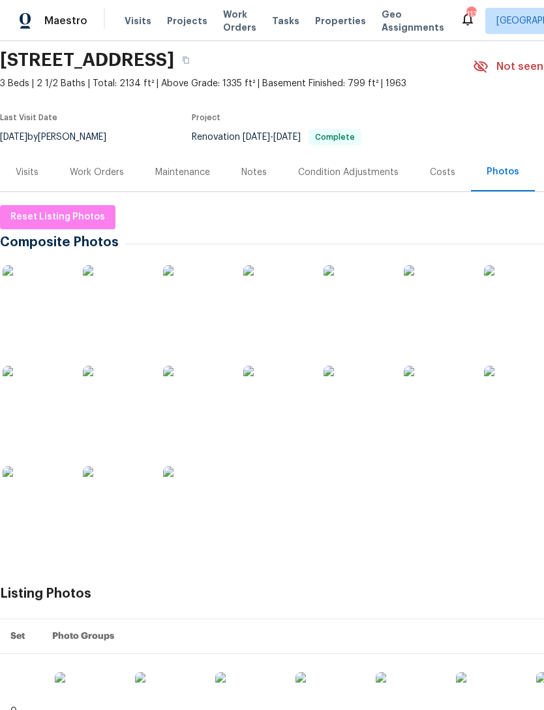
scroll to position [45, 0]
click at [120, 298] on img at bounding box center [115, 297] width 65 height 65
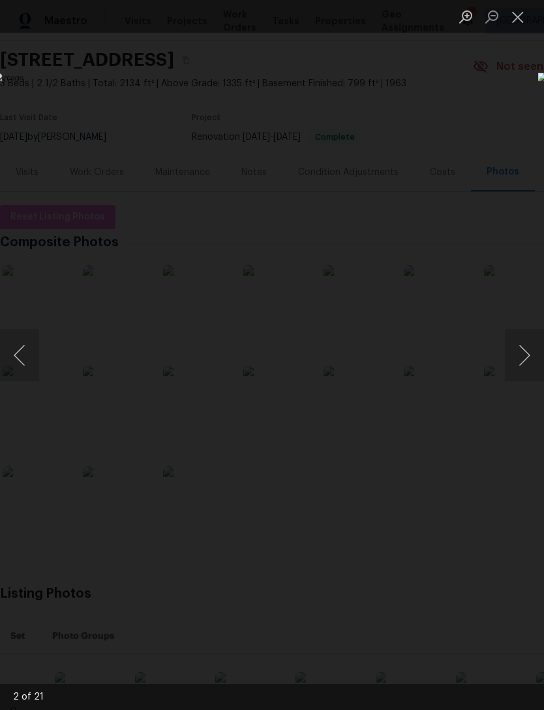
click at [513, 15] on button "Close lightbox" at bounding box center [518, 16] width 26 height 23
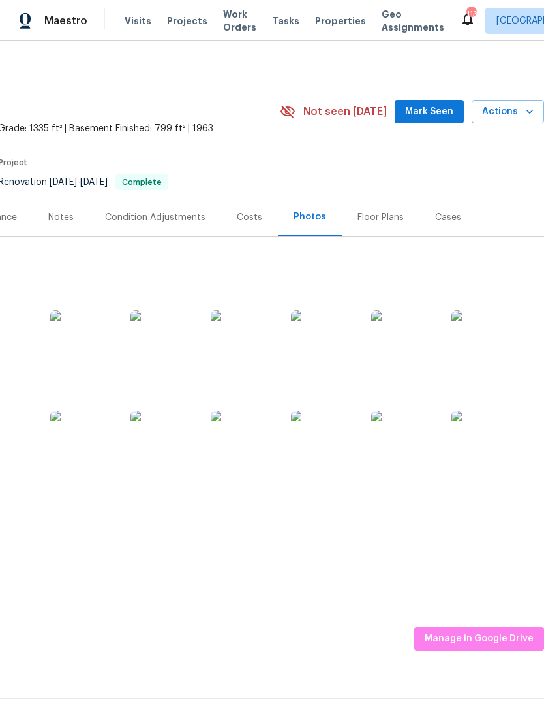
scroll to position [0, 193]
click at [495, 346] on img at bounding box center [484, 342] width 65 height 65
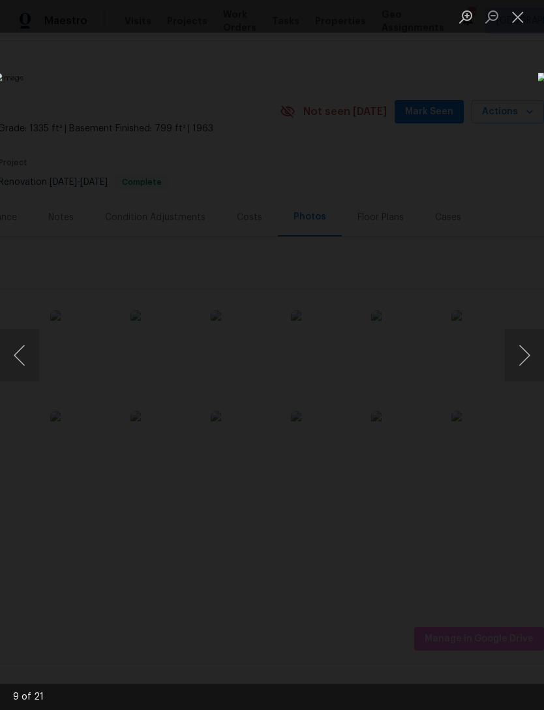
click at [512, 20] on button "Close lightbox" at bounding box center [518, 16] width 26 height 23
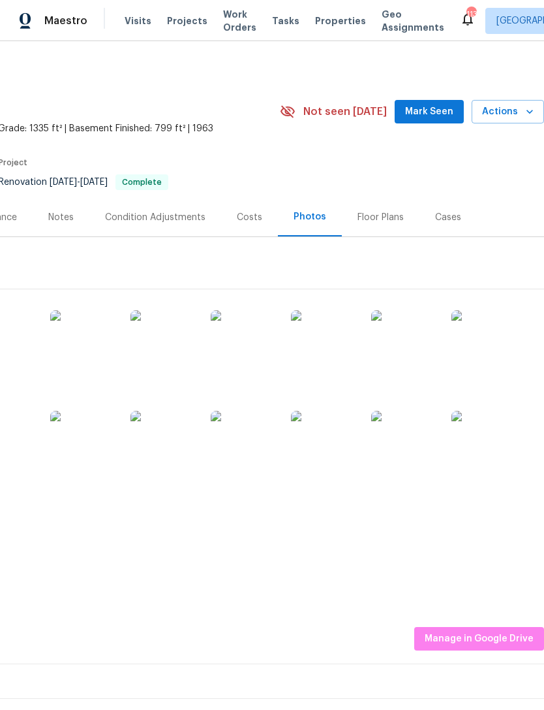
click at [484, 446] on img at bounding box center [484, 443] width 65 height 65
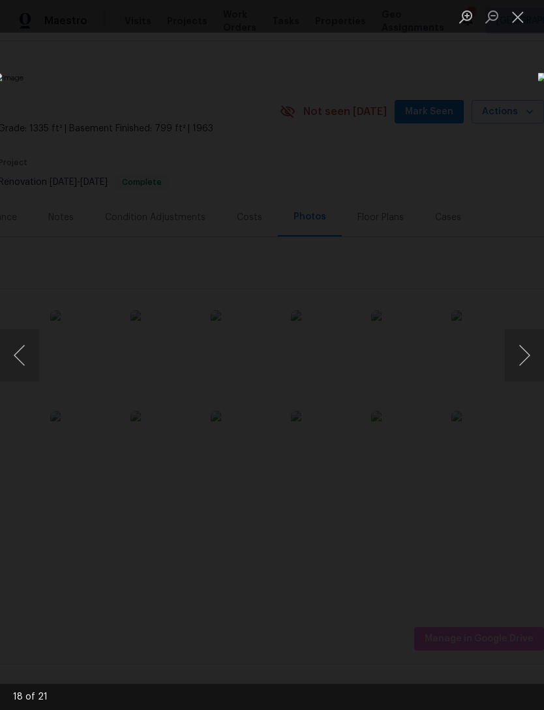
click at [520, 18] on button "Close lightbox" at bounding box center [518, 16] width 26 height 23
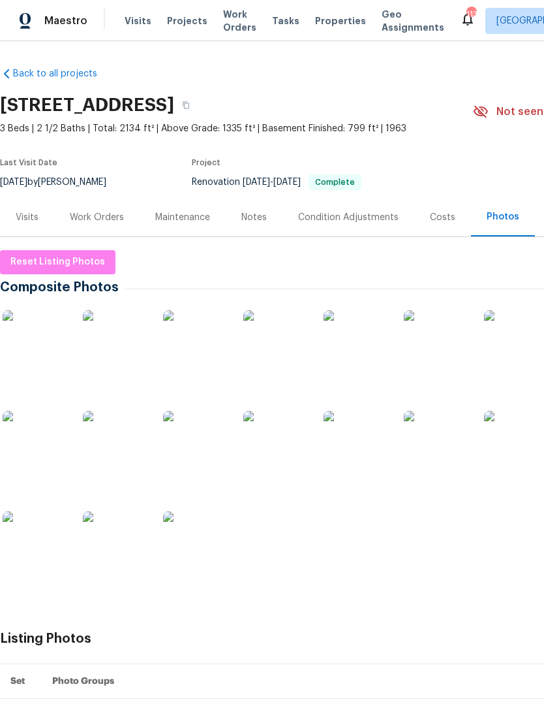
scroll to position [0, 0]
click at [29, 221] on div "Visits" at bounding box center [27, 217] width 23 height 13
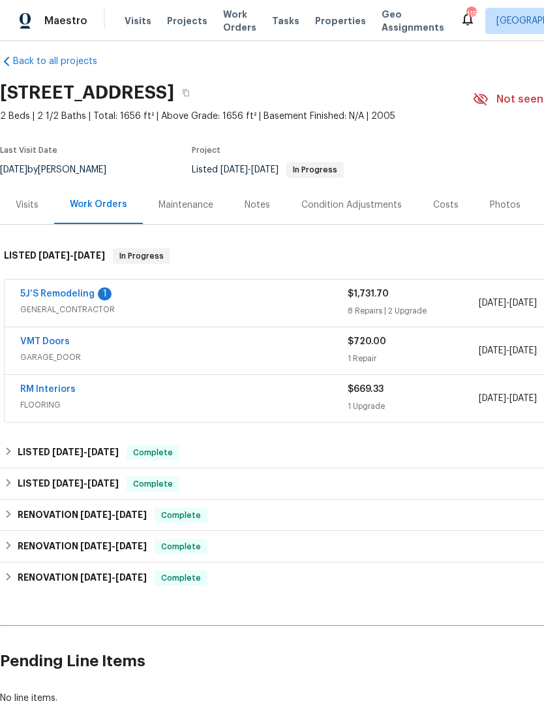
scroll to position [13, 0]
click at [50, 291] on link "5J’S Remodeling" at bounding box center [57, 293] width 74 height 9
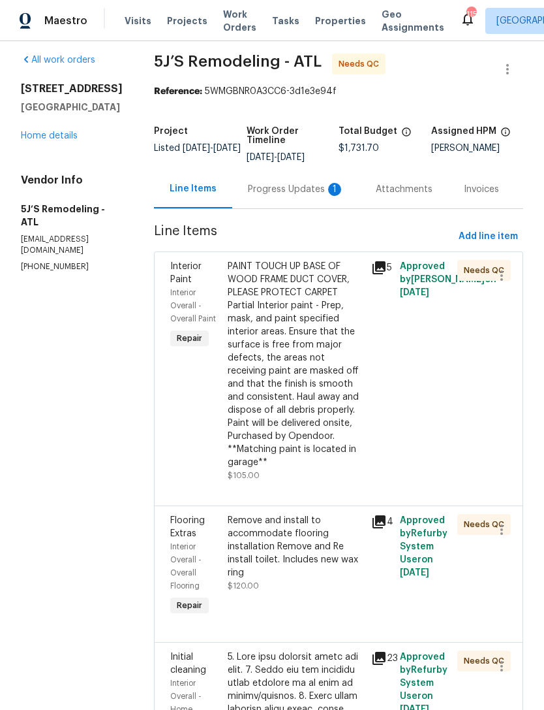
scroll to position [9, 0]
click at [311, 191] on div "Progress Updates 1" at bounding box center [296, 188] width 97 height 13
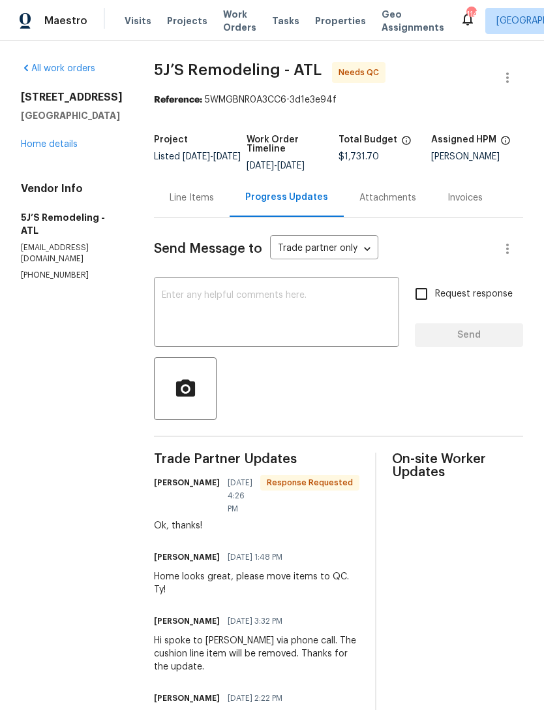
click at [45, 142] on link "Home details" at bounding box center [49, 144] width 57 height 9
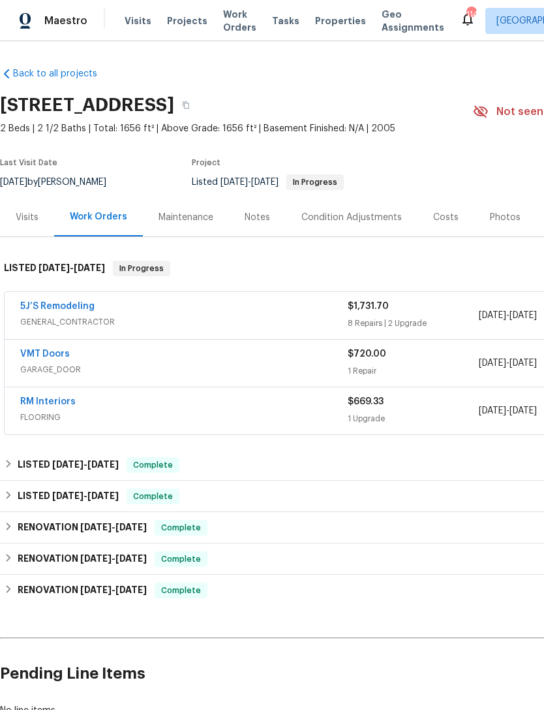
click at [46, 309] on link "5J’S Remodeling" at bounding box center [57, 306] width 74 height 9
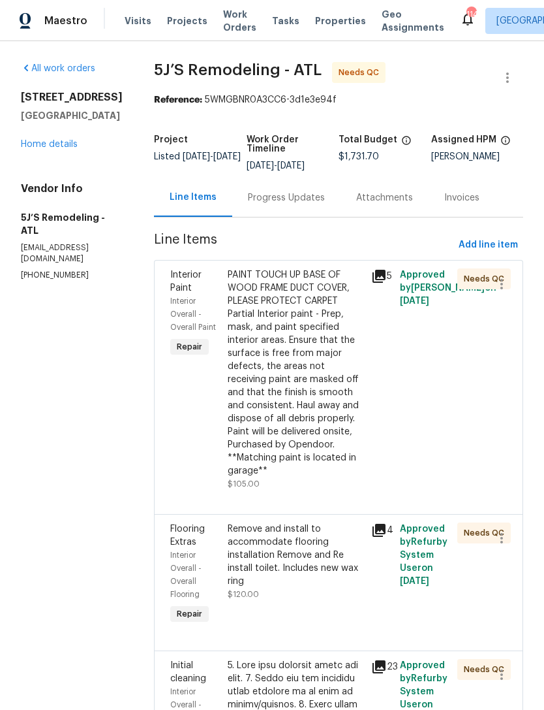
click at [179, 292] on span "Interior Paint" at bounding box center [185, 281] width 31 height 22
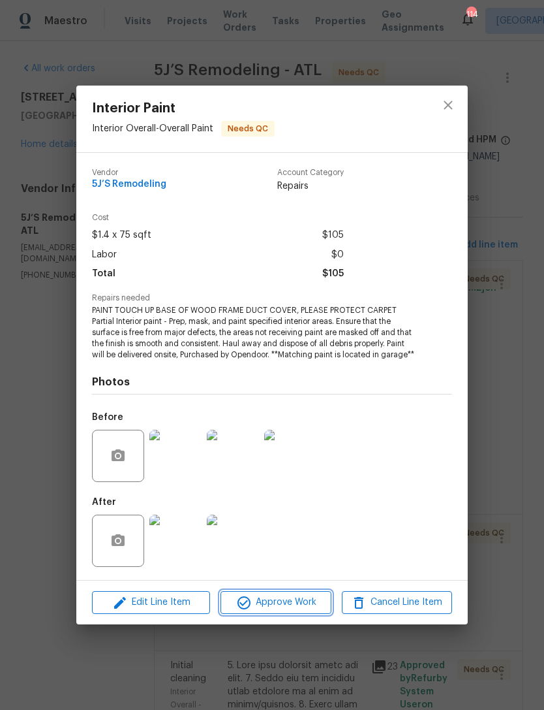
click at [292, 604] on span "Approve Work" at bounding box center [276, 602] width 102 height 16
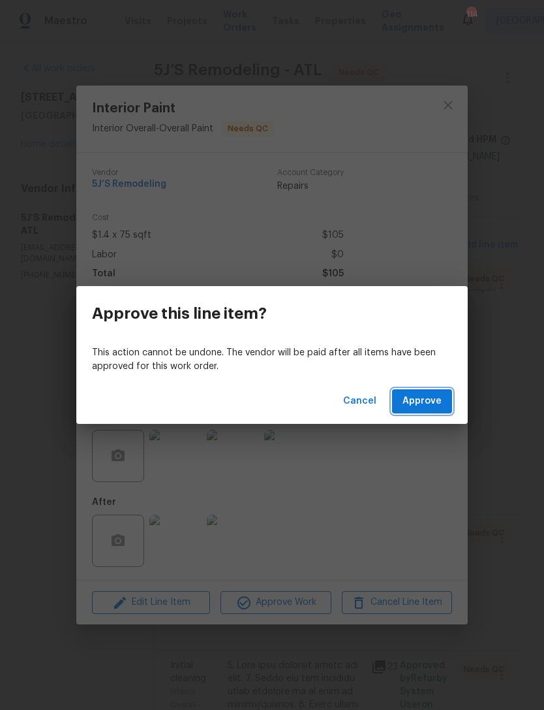
click at [428, 404] on span "Approve" at bounding box center [422, 401] width 39 height 16
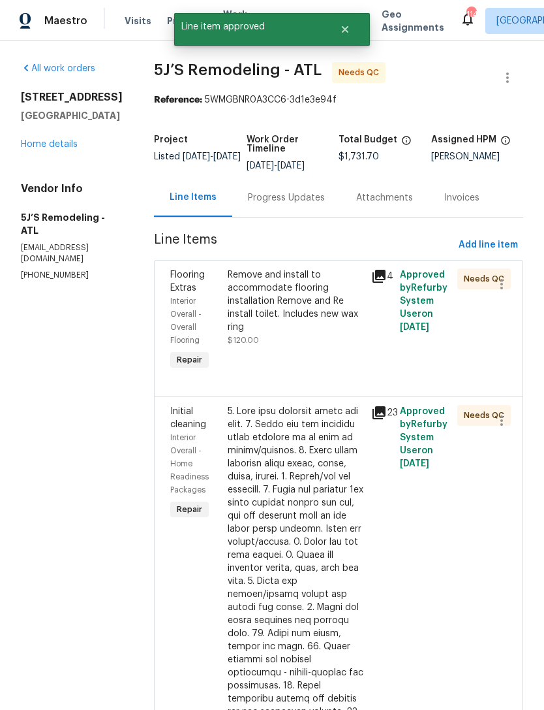
click at [179, 283] on span "Flooring Extras" at bounding box center [187, 281] width 35 height 22
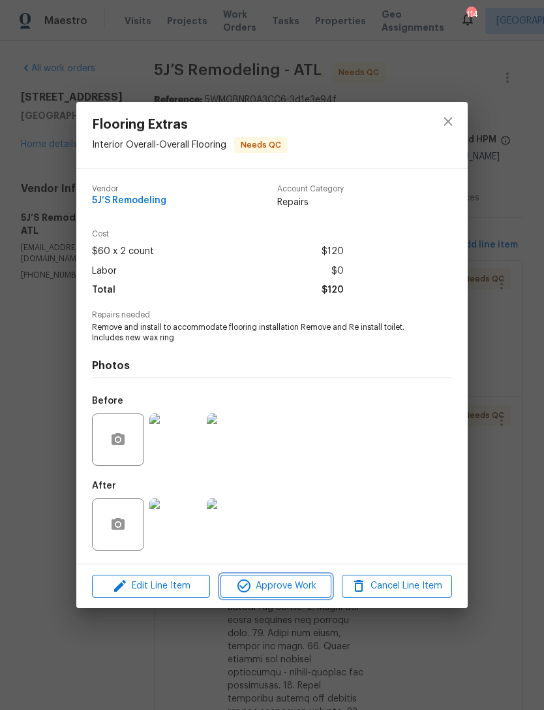
click at [294, 588] on span "Approve Work" at bounding box center [276, 586] width 102 height 16
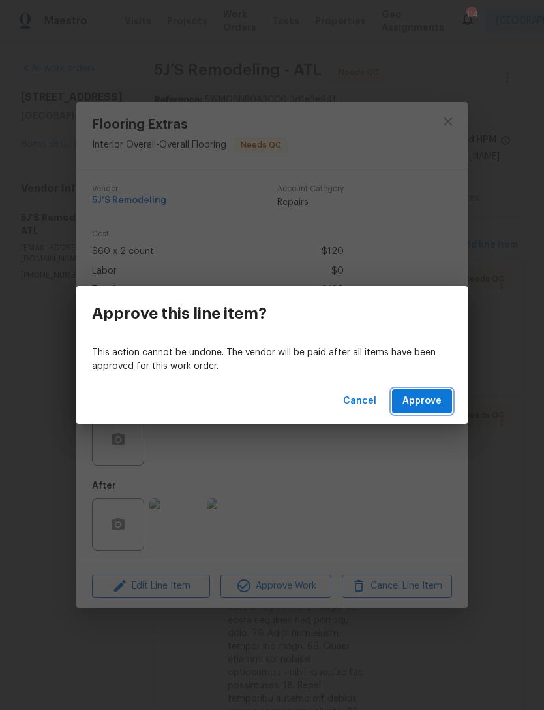
click at [418, 399] on span "Approve" at bounding box center [422, 401] width 39 height 16
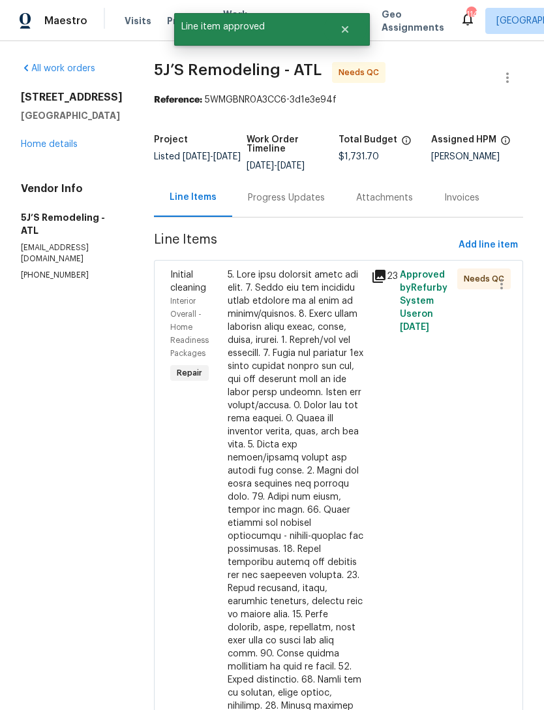
click at [178, 288] on span "Initial cleaning" at bounding box center [188, 281] width 36 height 22
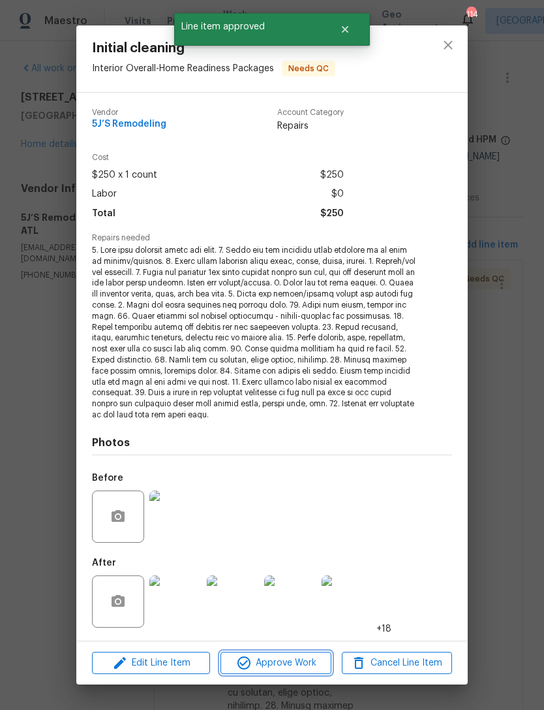
click at [296, 666] on span "Approve Work" at bounding box center [276, 663] width 102 height 16
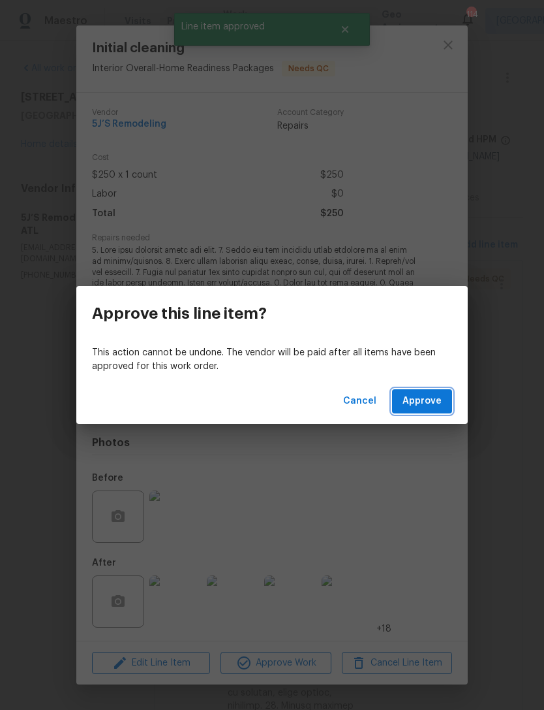
click at [420, 397] on span "Approve" at bounding box center [422, 401] width 39 height 16
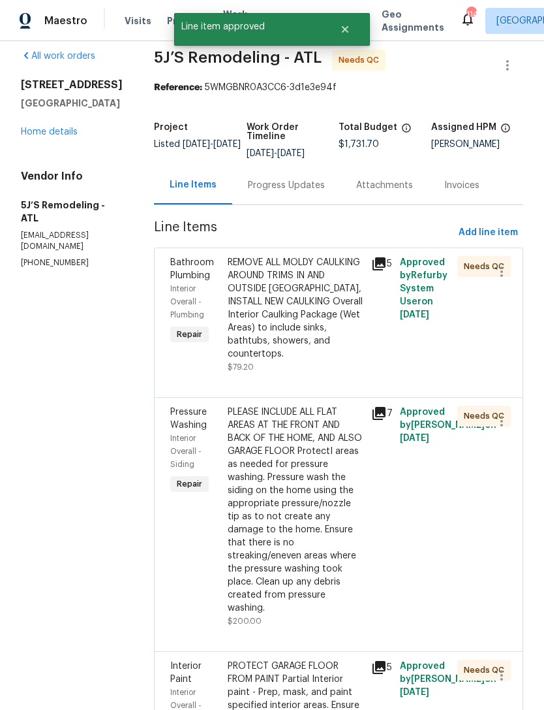
scroll to position [13, 0]
click at [180, 268] on div "Bathroom Plumbing" at bounding box center [195, 268] width 50 height 26
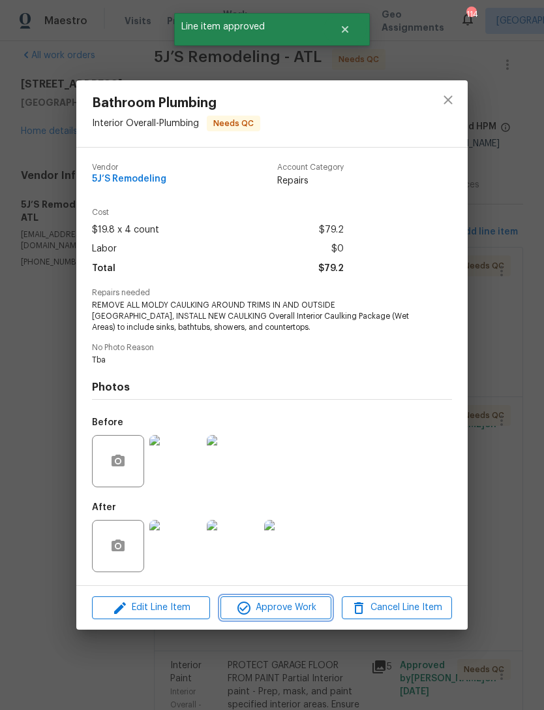
click at [306, 608] on span "Approve Work" at bounding box center [276, 607] width 102 height 16
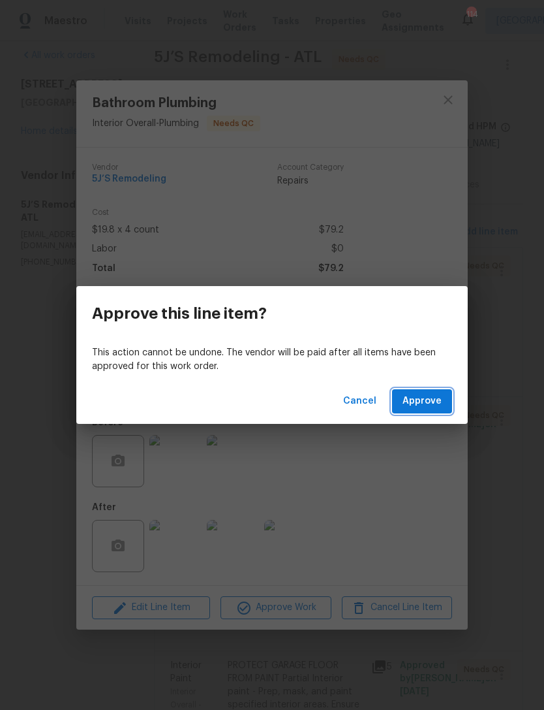
click at [420, 398] on span "Approve" at bounding box center [422, 401] width 39 height 16
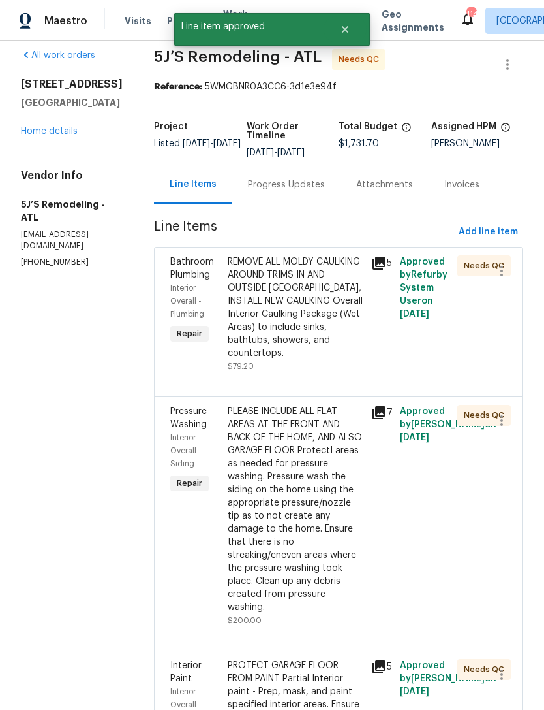
scroll to position [0, 0]
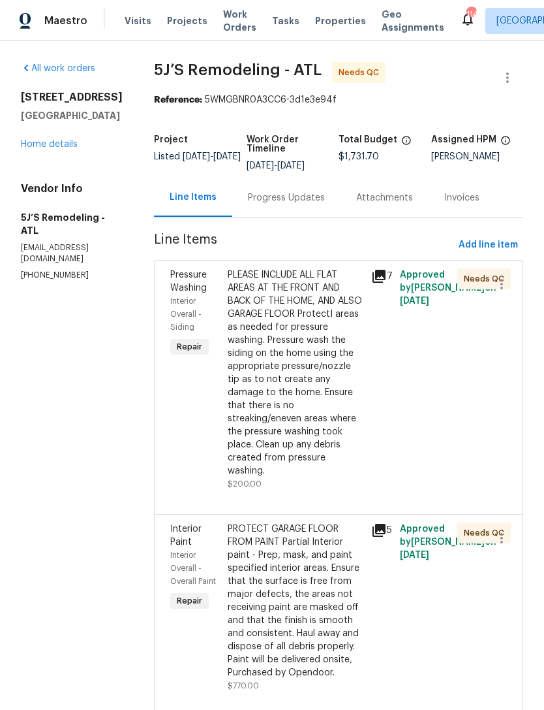
click at [178, 281] on div "Pressure Washing" at bounding box center [195, 281] width 50 height 26
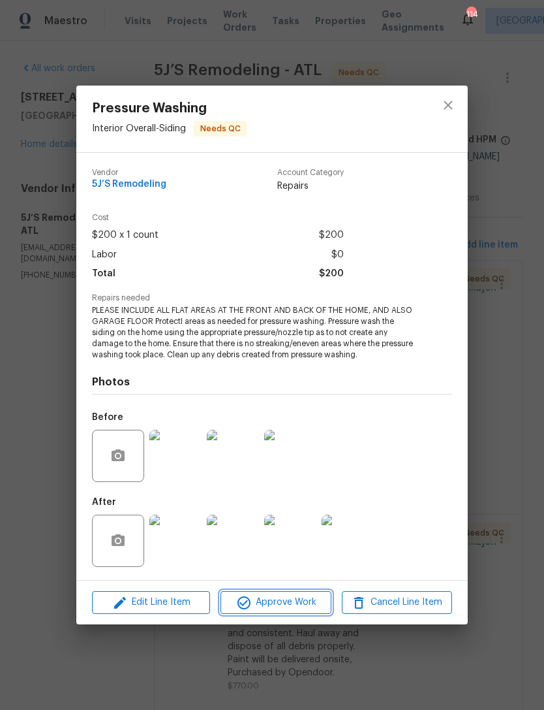
click at [299, 604] on span "Approve Work" at bounding box center [276, 602] width 102 height 16
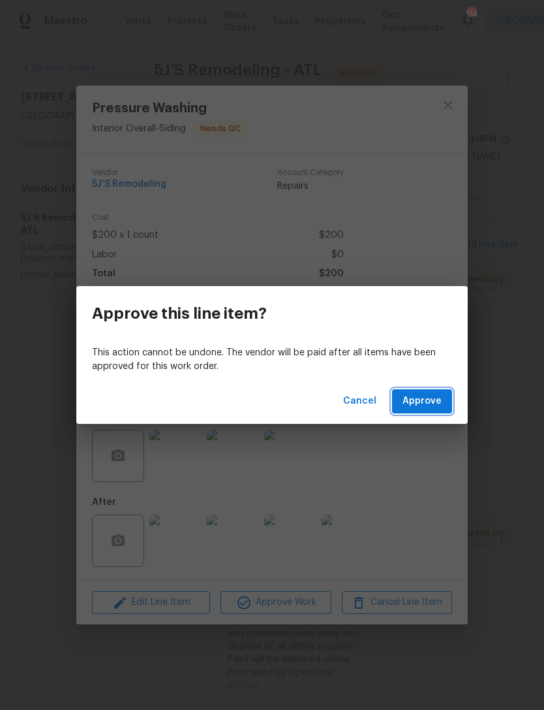
click at [428, 398] on span "Approve" at bounding box center [422, 401] width 39 height 16
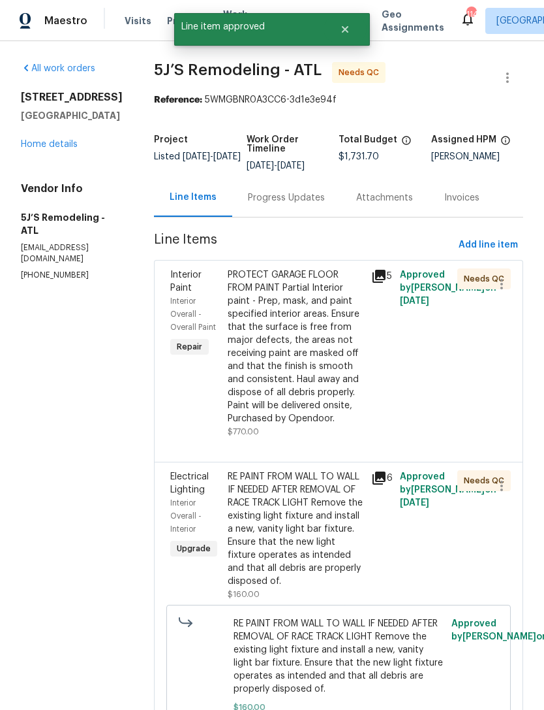
click at [182, 283] on span "Interior Paint" at bounding box center [185, 281] width 31 height 22
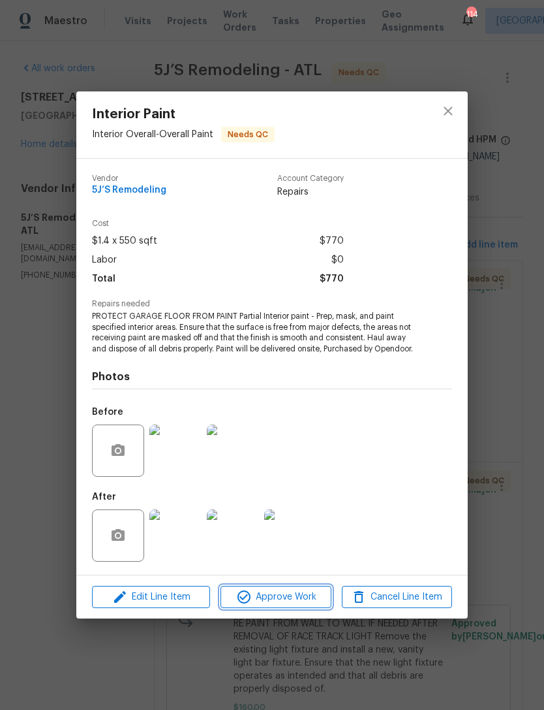
click at [305, 604] on span "Approve Work" at bounding box center [276, 597] width 102 height 16
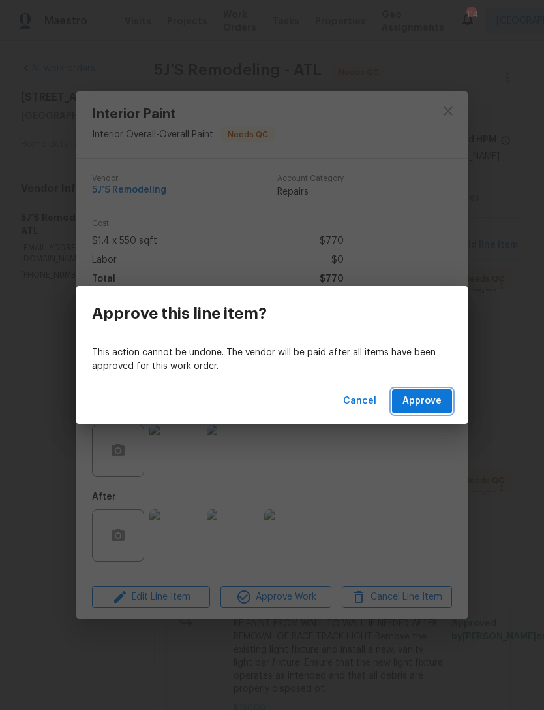
click at [421, 396] on span "Approve" at bounding box center [422, 401] width 39 height 16
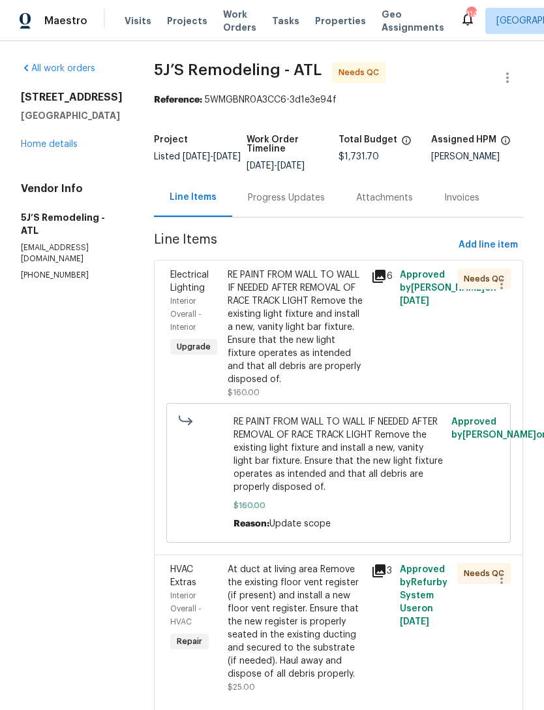
click at [176, 287] on span "Electrical Lighting" at bounding box center [189, 281] width 39 height 22
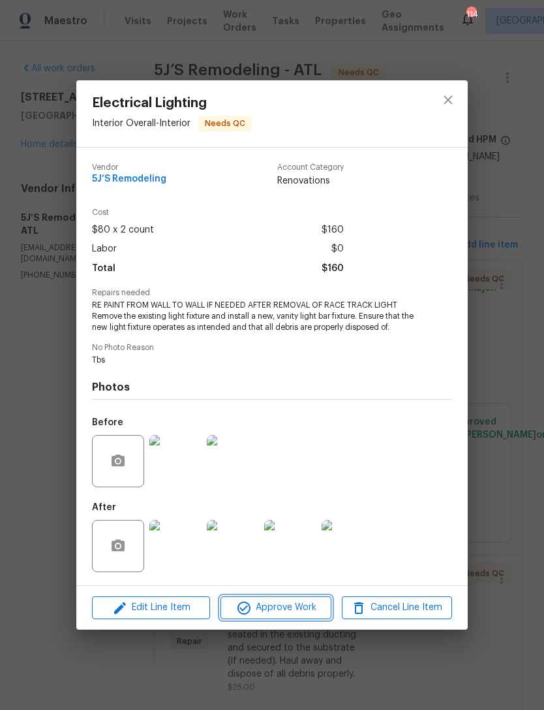
click at [310, 606] on span "Approve Work" at bounding box center [276, 607] width 102 height 16
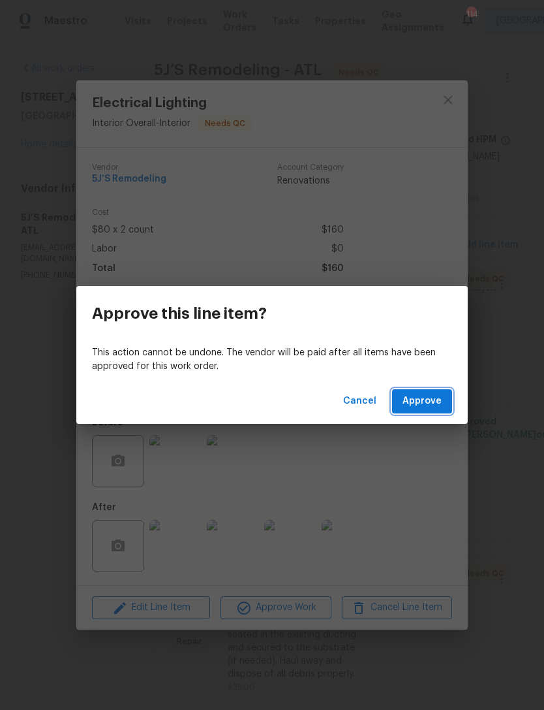
click at [435, 393] on span "Approve" at bounding box center [422, 401] width 39 height 16
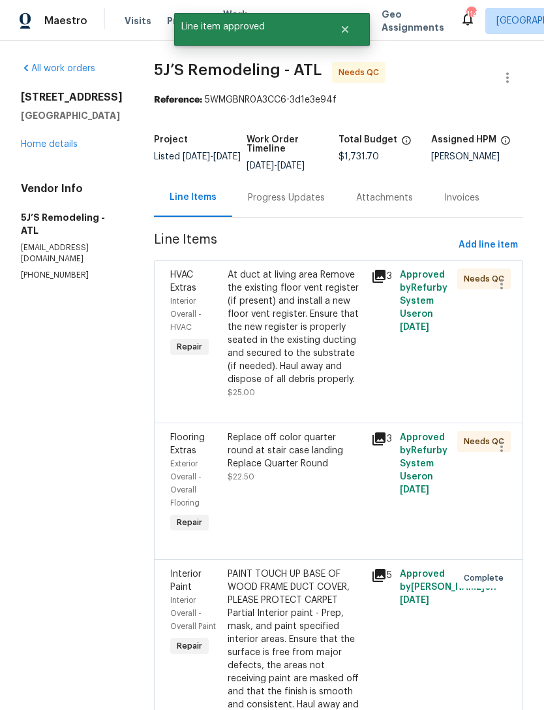
click at [174, 287] on span "HVAC Extras" at bounding box center [183, 281] width 26 height 22
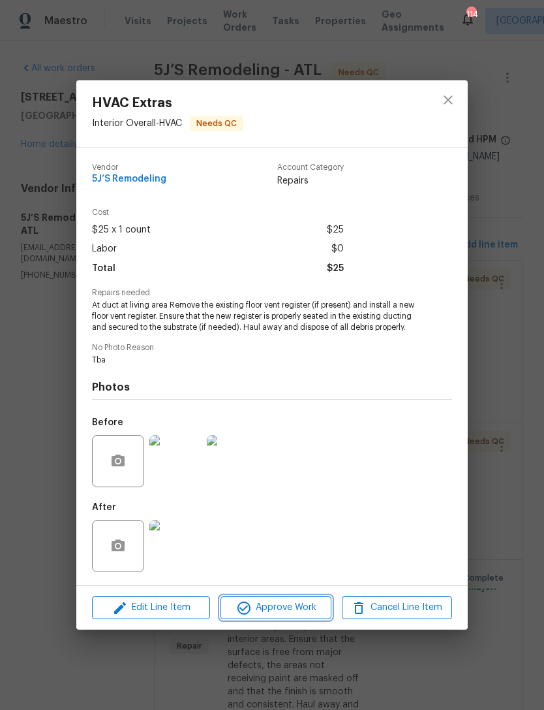
click at [309, 616] on span "Approve Work" at bounding box center [276, 607] width 102 height 16
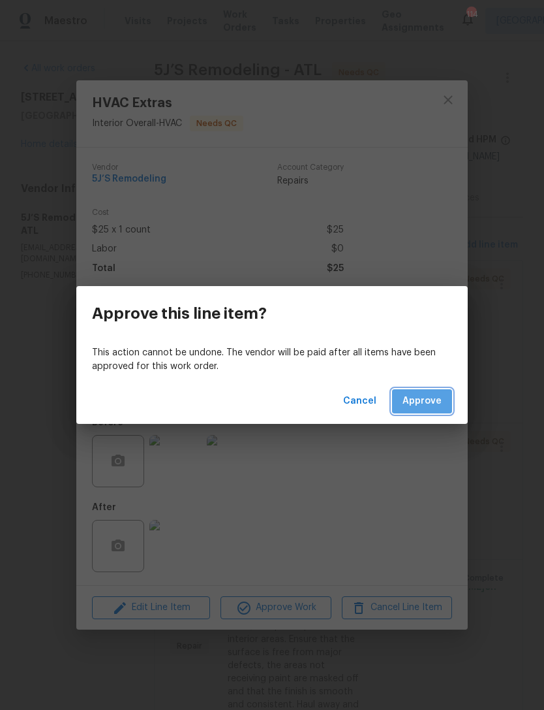
click at [425, 399] on span "Approve" at bounding box center [422, 401] width 39 height 16
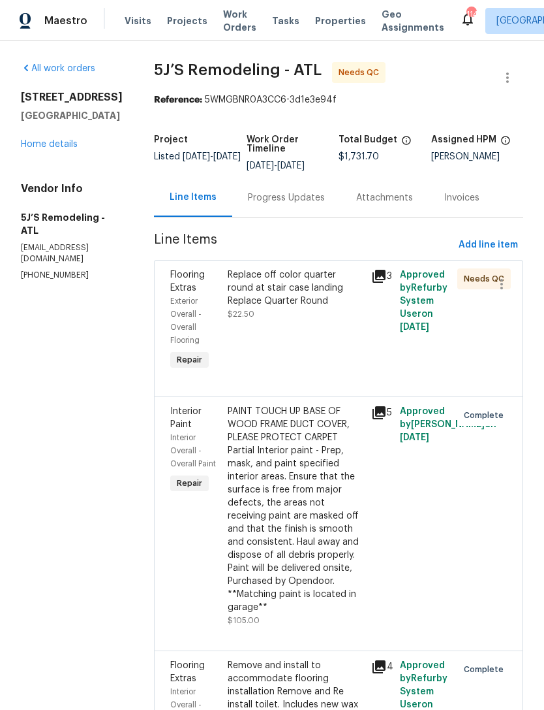
click at [176, 283] on span "Flooring Extras" at bounding box center [187, 281] width 35 height 22
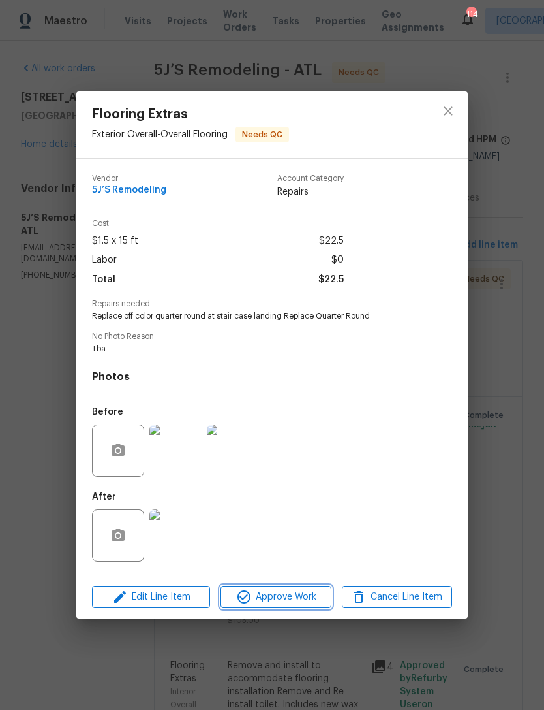
click at [296, 606] on button "Approve Work" at bounding box center [276, 597] width 110 height 23
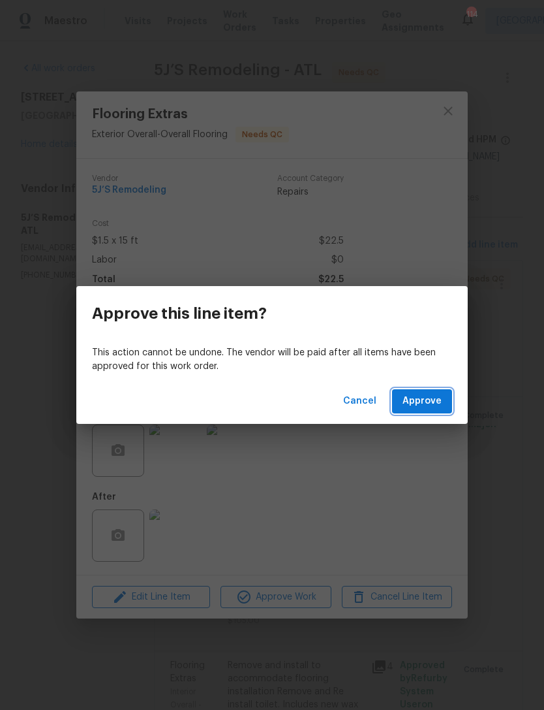
click at [422, 394] on span "Approve" at bounding box center [422, 401] width 39 height 16
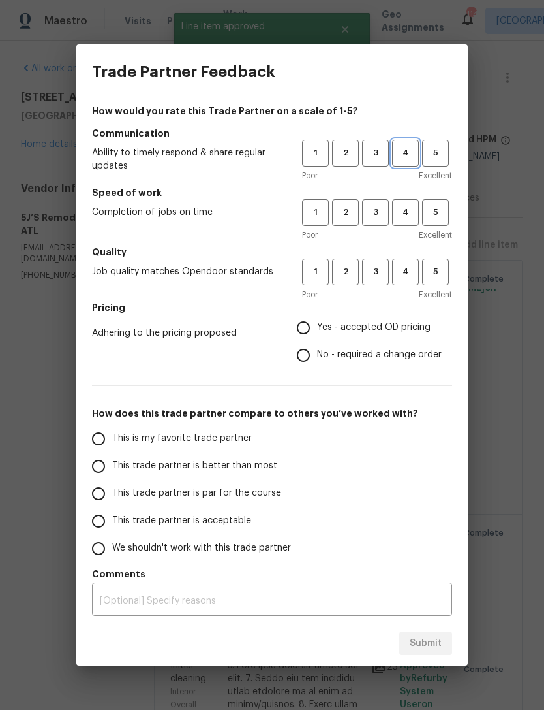
click at [405, 149] on span "4" at bounding box center [406, 153] width 24 height 15
click at [411, 210] on span "4" at bounding box center [406, 212] width 24 height 15
click at [405, 274] on span "4" at bounding box center [406, 271] width 24 height 15
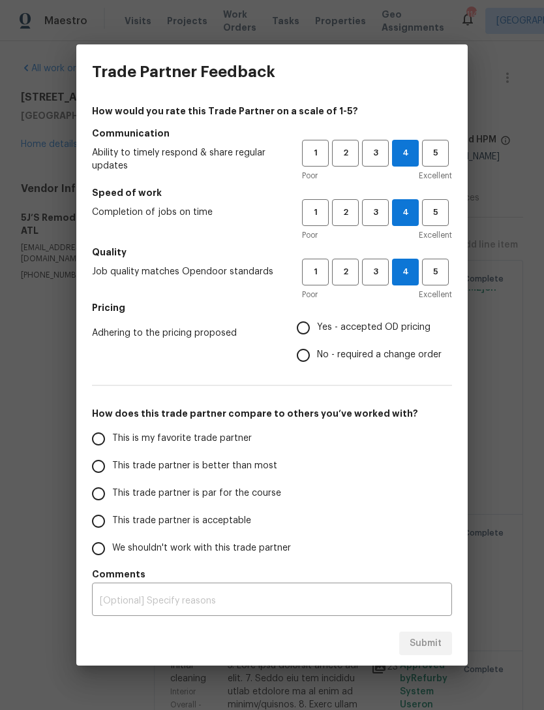
click at [304, 327] on input "Yes - accepted OD pricing" at bounding box center [303, 327] width 27 height 27
radio input "true"
click at [106, 522] on input "This trade partner is acceptable" at bounding box center [98, 520] width 27 height 27
click at [430, 644] on span "Submit" at bounding box center [426, 643] width 32 height 16
radio input "true"
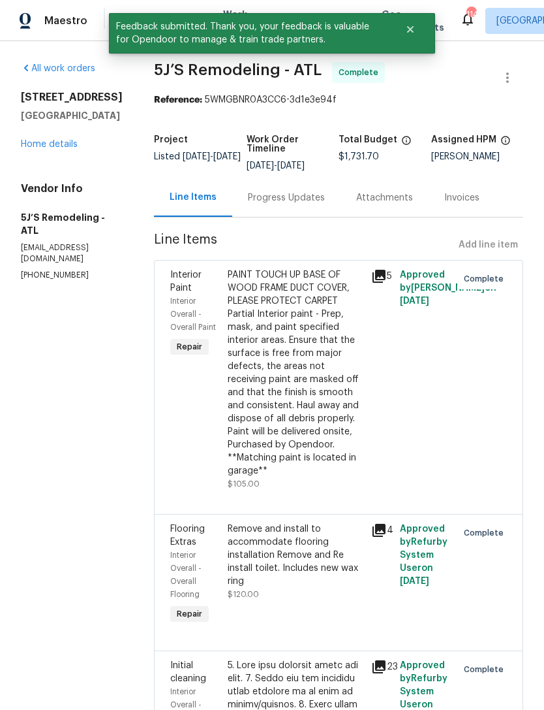
click at [43, 147] on link "Home details" at bounding box center [49, 144] width 57 height 9
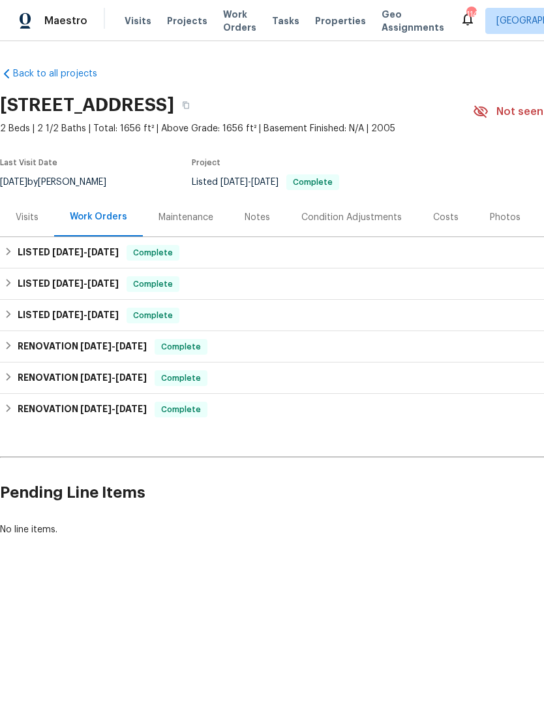
click at [24, 216] on div "Visits" at bounding box center [27, 217] width 23 height 13
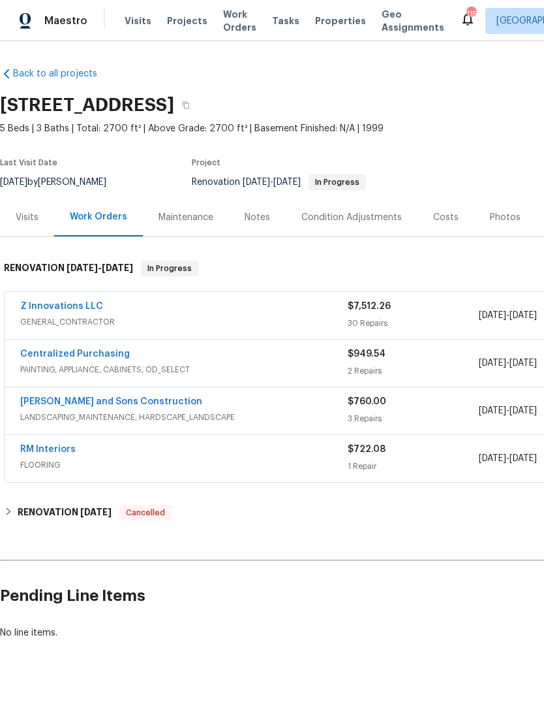
click at [37, 302] on link "Z Innovations LLC" at bounding box center [61, 306] width 83 height 9
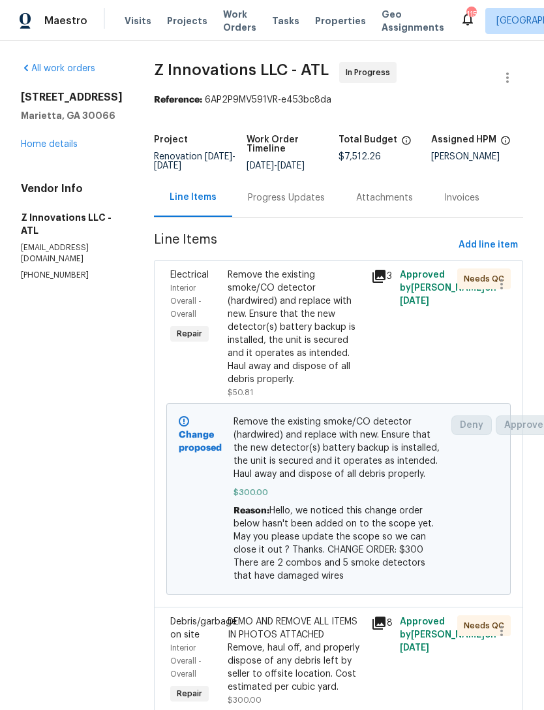
click at [40, 142] on link "Home details" at bounding box center [49, 144] width 57 height 9
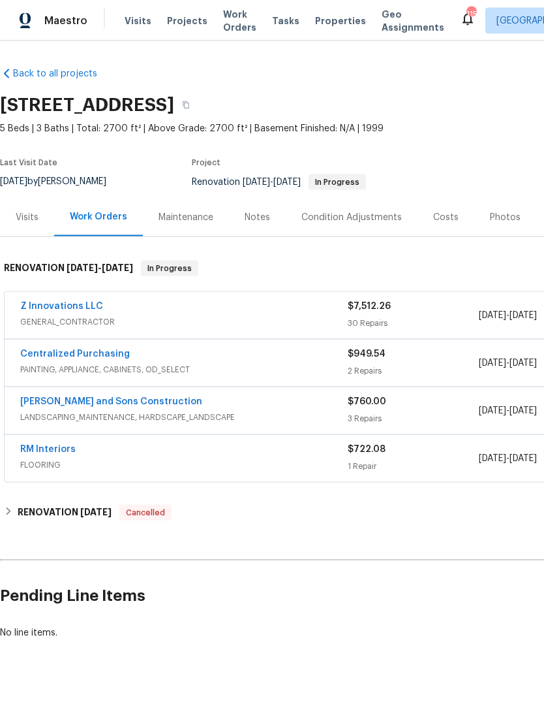
click at [28, 211] on div "Visits" at bounding box center [27, 217] width 23 height 13
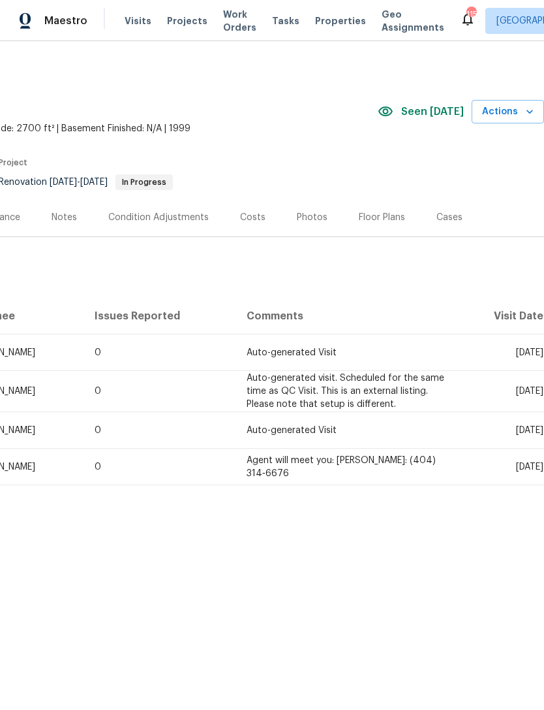
scroll to position [0, 193]
click at [310, 219] on div "Photos" at bounding box center [312, 217] width 31 height 13
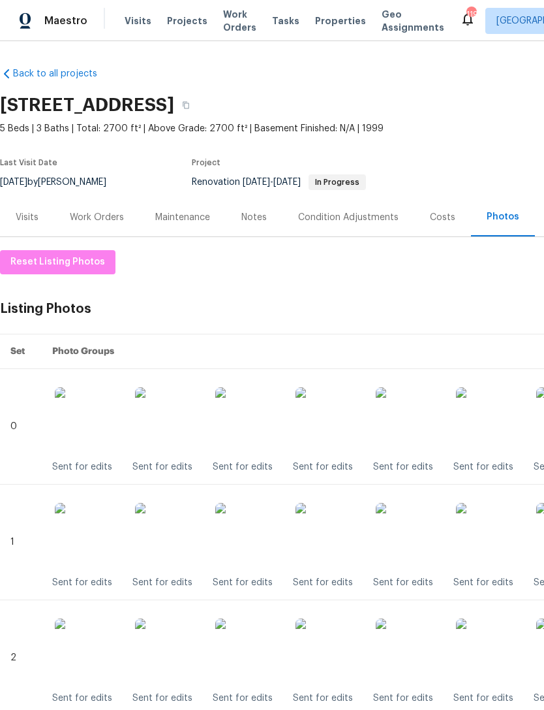
click at [89, 208] on div "Work Orders" at bounding box center [97, 217] width 86 height 39
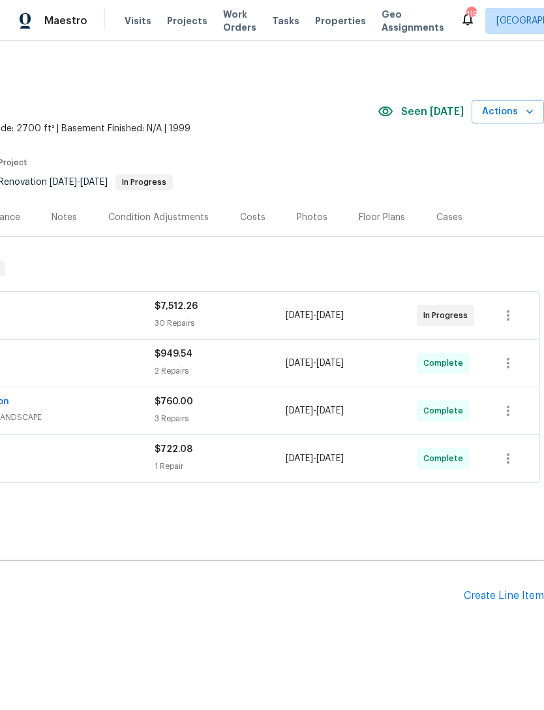
scroll to position [0, 227]
